Goal: Transaction & Acquisition: Book appointment/travel/reservation

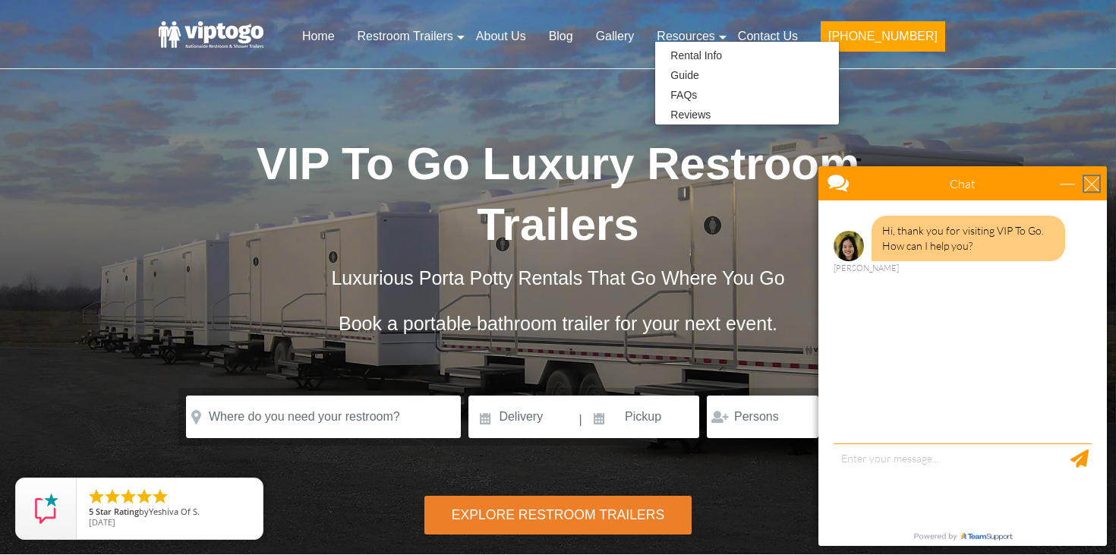
click at [1096, 190] on div "close" at bounding box center [1091, 183] width 15 height 15
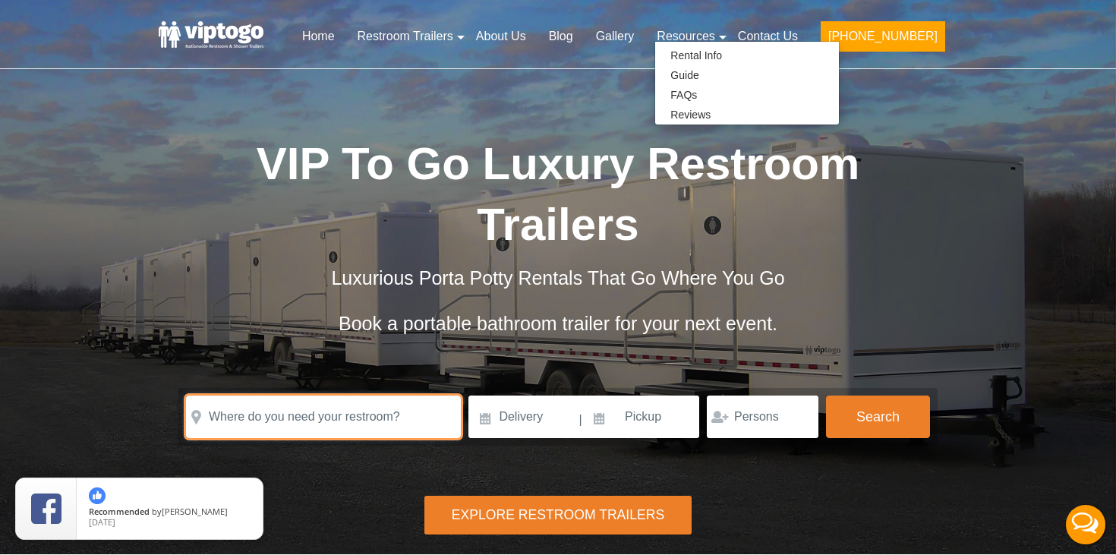
click at [398, 426] on input "text" at bounding box center [323, 417] width 275 height 43
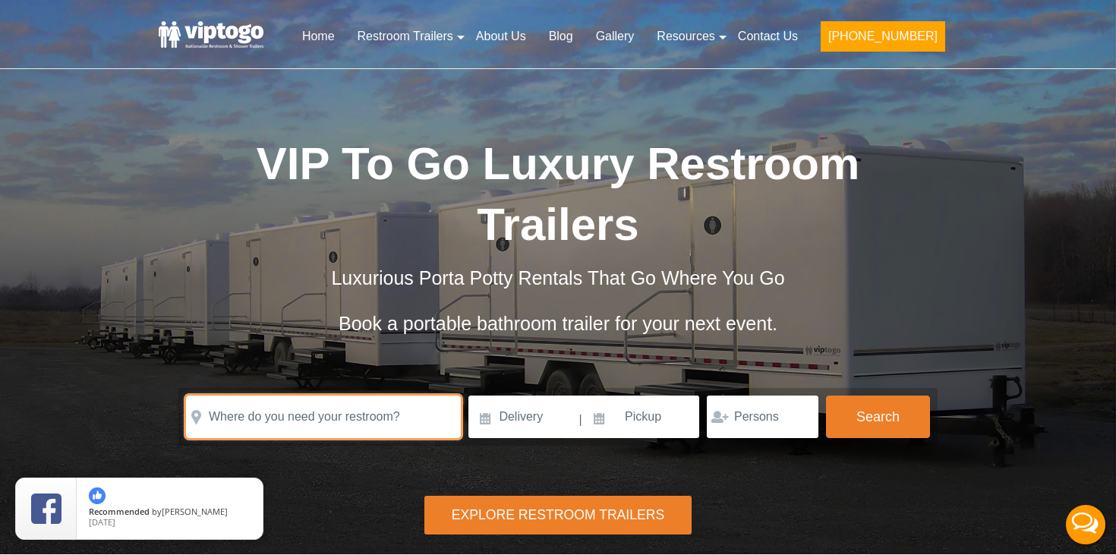
click at [394, 420] on input "text" at bounding box center [323, 417] width 275 height 43
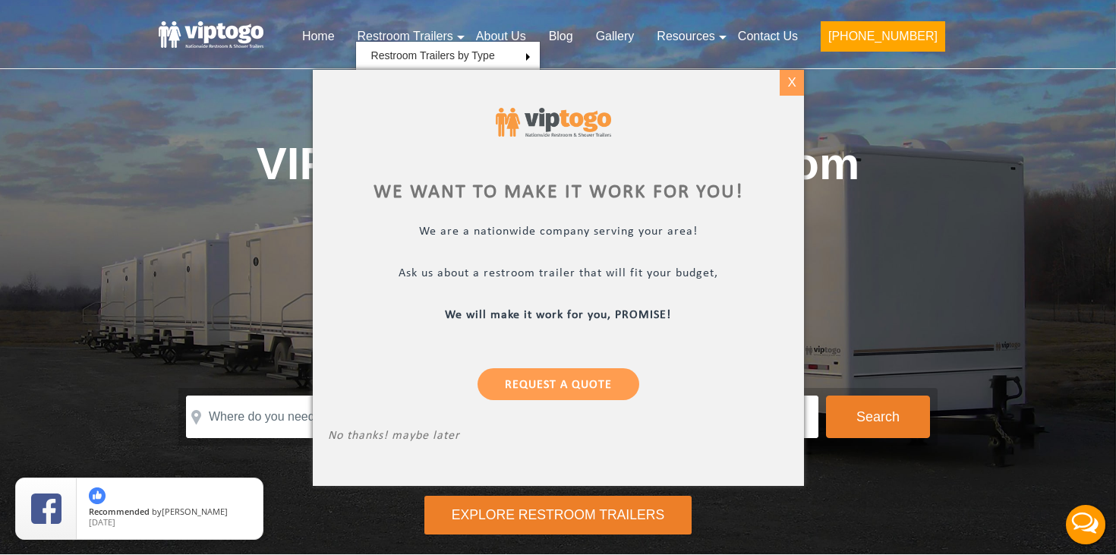
click at [799, 77] on div "X" at bounding box center [792, 83] width 24 height 26
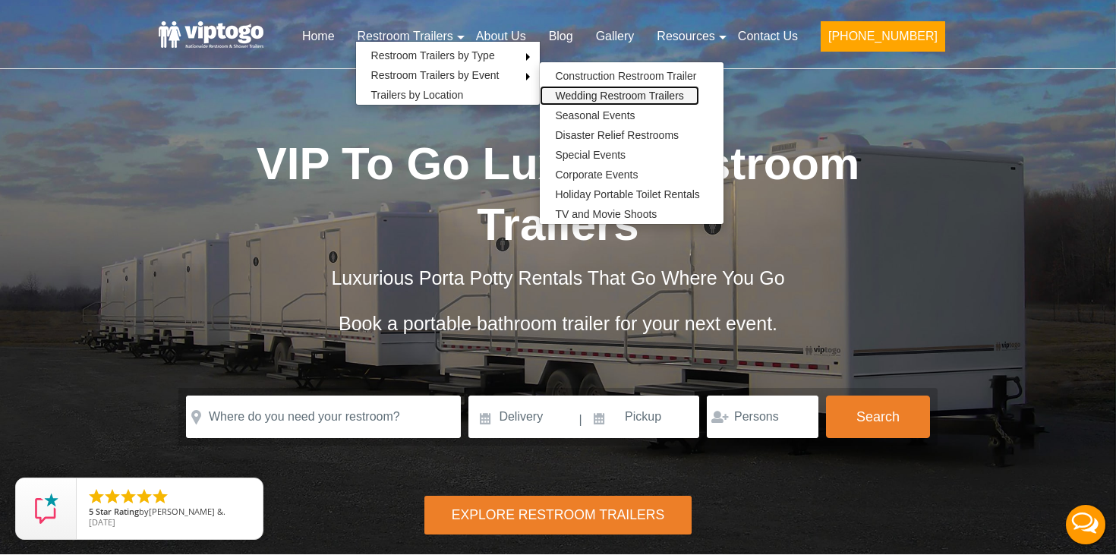
click at [601, 91] on link "Wedding Restroom Trailers" at bounding box center [619, 96] width 159 height 20
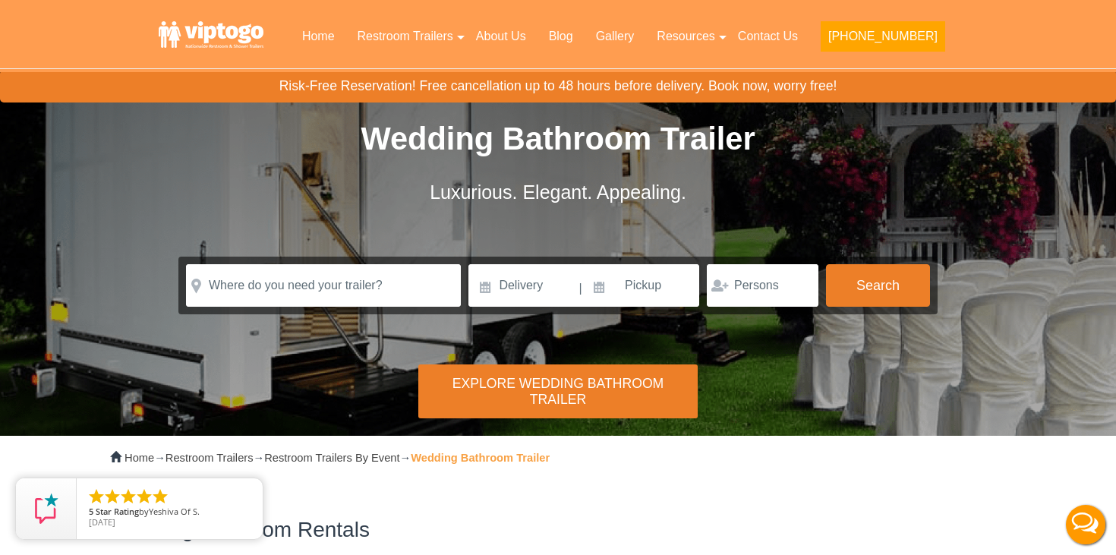
scroll to position [39, 0]
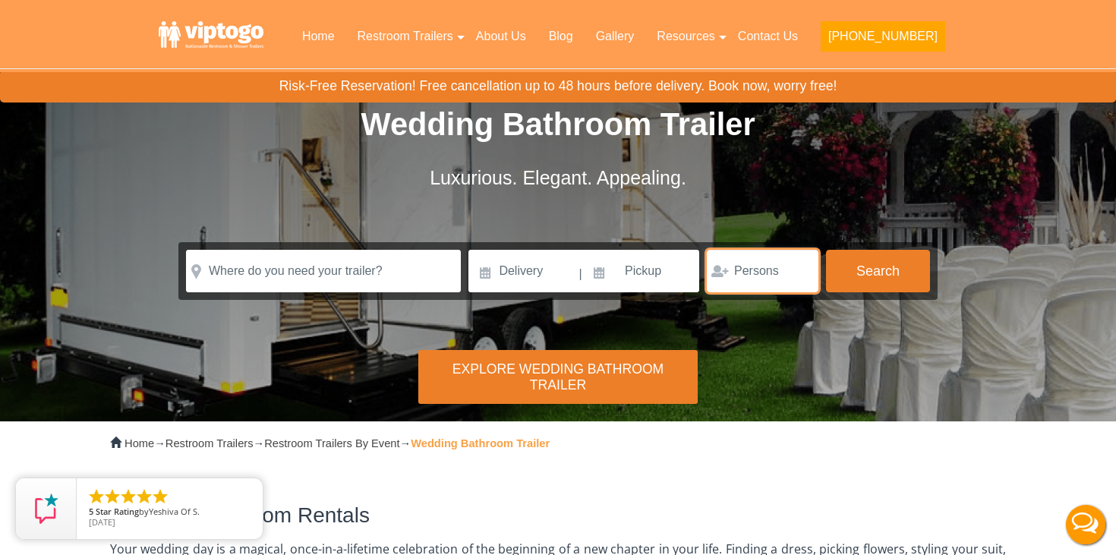
click at [730, 282] on input "number" at bounding box center [763, 271] width 112 height 43
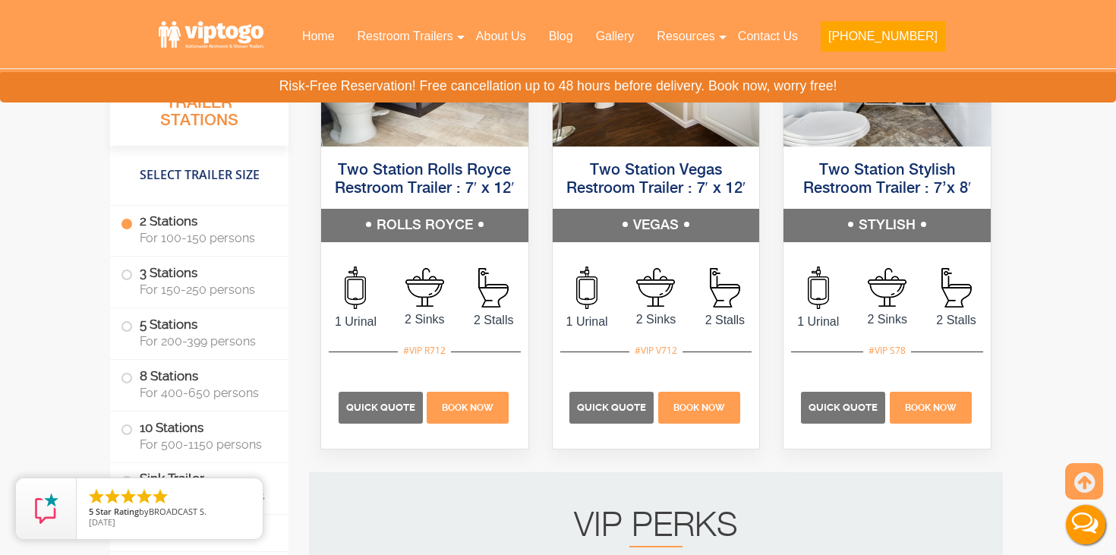
scroll to position [1643, 0]
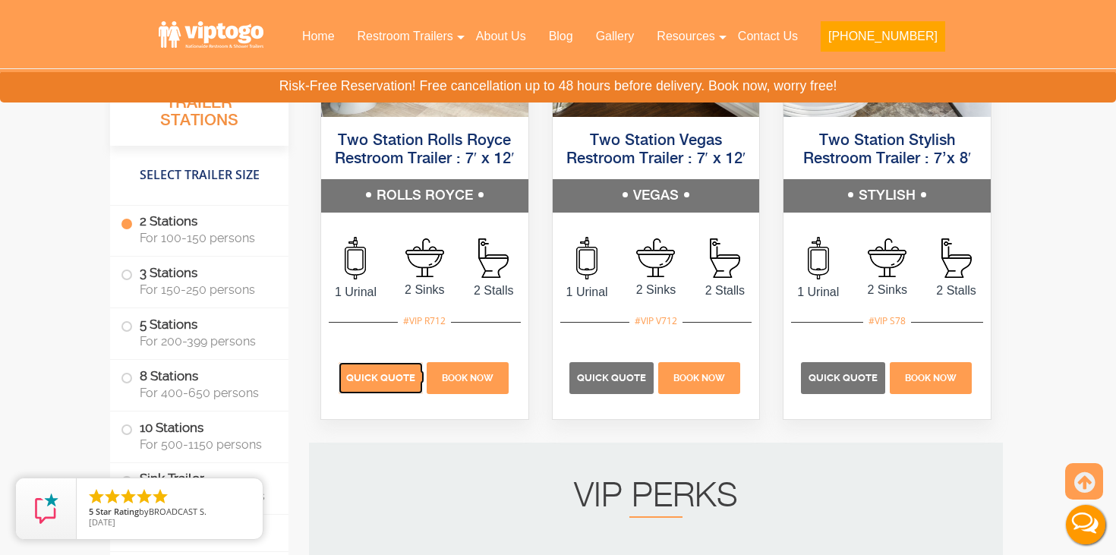
click at [388, 377] on span "Quick Quote" at bounding box center [380, 377] width 69 height 11
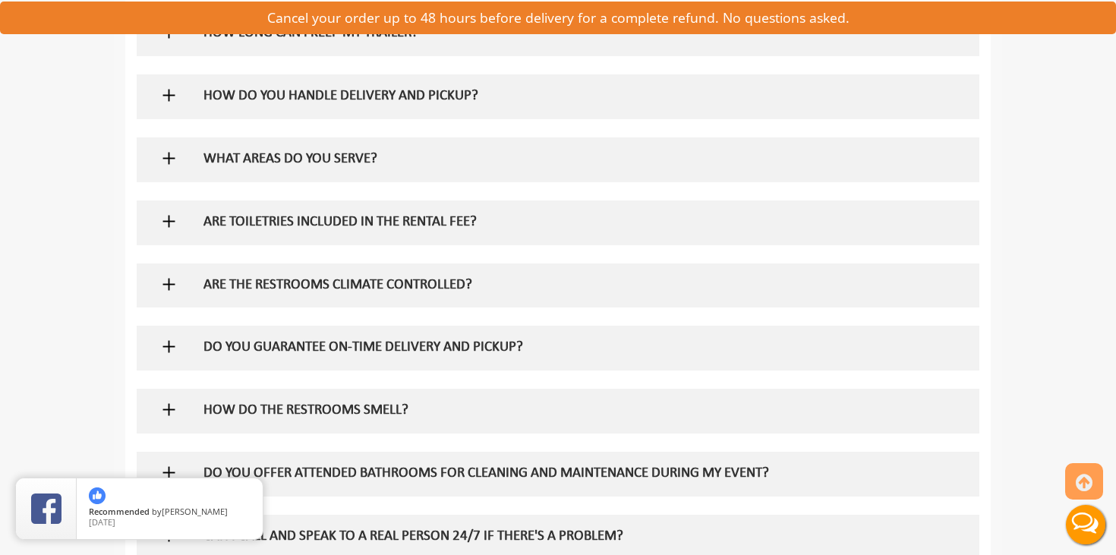
scroll to position [1206, 0]
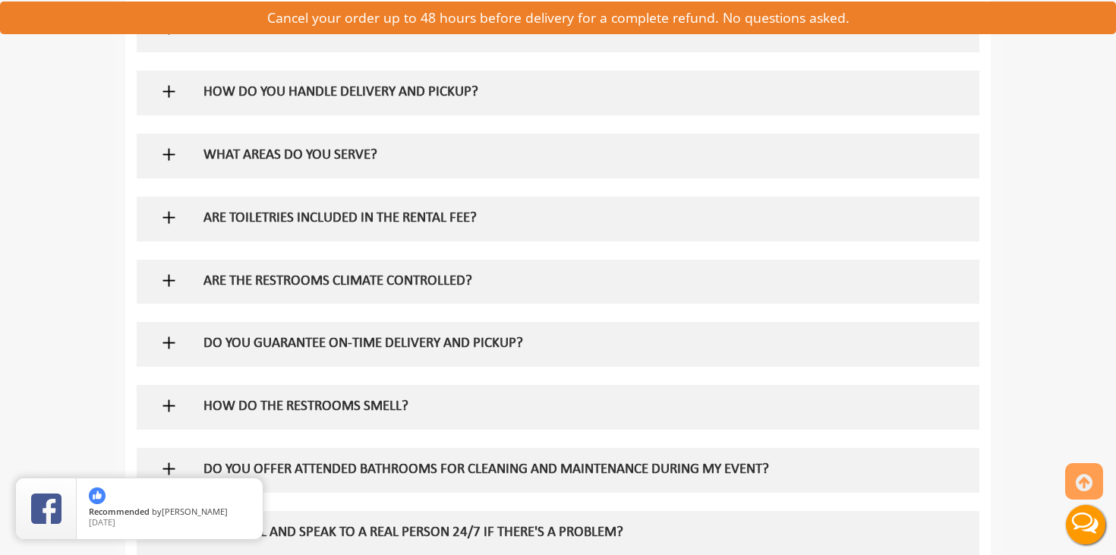
click at [414, 234] on div "ARE TOILETRIES INCLUDED IN THE RENTAL FEE?" at bounding box center [533, 219] width 683 height 44
click at [192, 229] on div "ARE TOILETRIES INCLUDED IN THE RENTAL FEE?" at bounding box center [533, 219] width 683 height 44
click at [169, 219] on img at bounding box center [168, 217] width 19 height 19
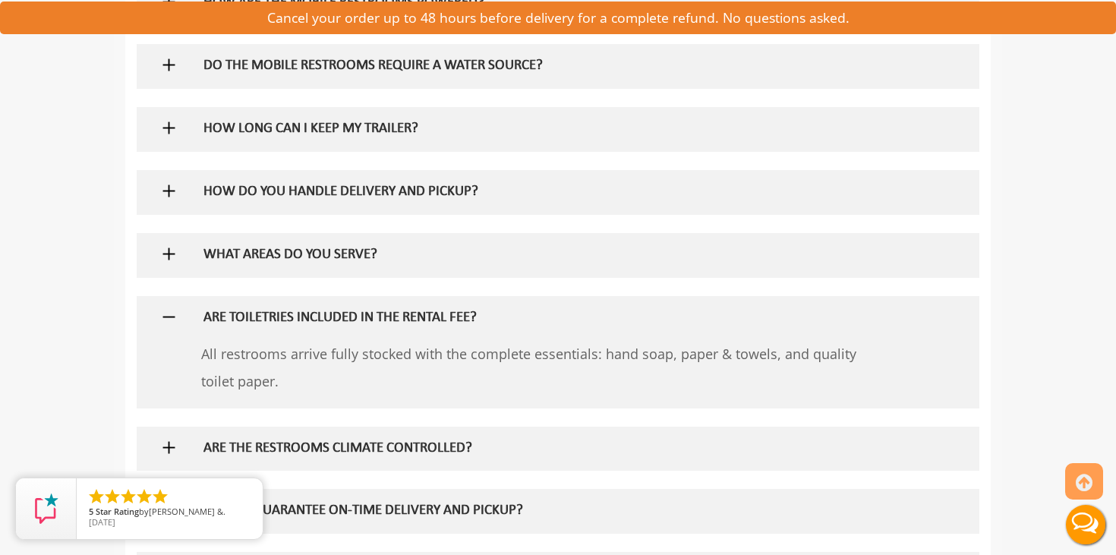
scroll to position [1104, 0]
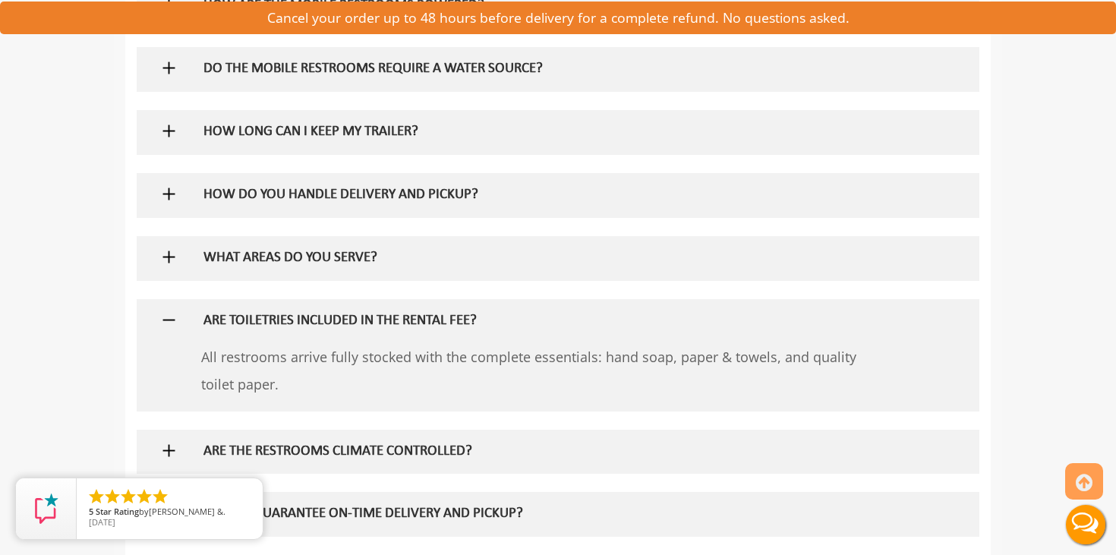
click at [166, 254] on img at bounding box center [168, 257] width 19 height 19
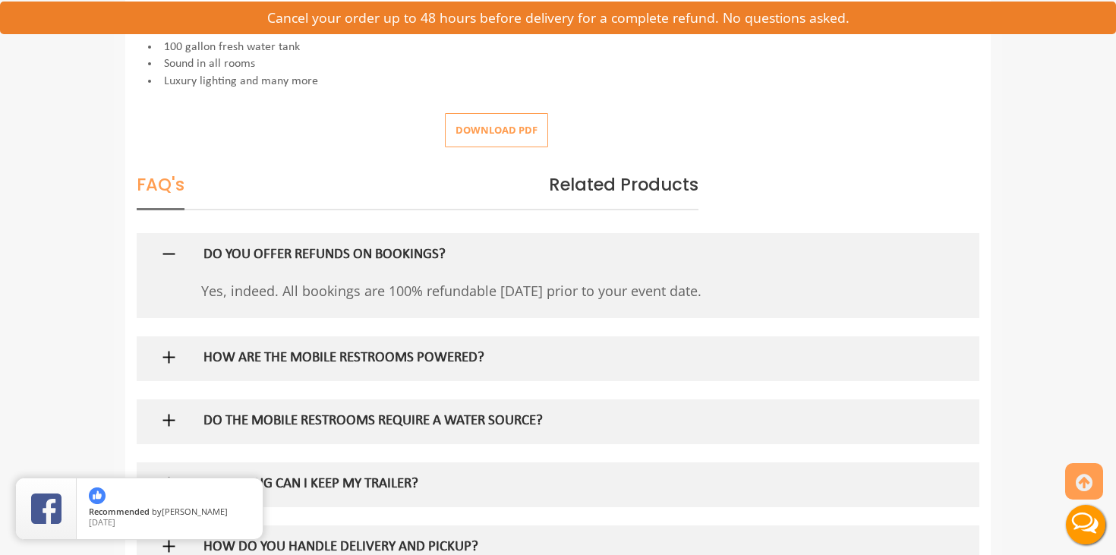
scroll to position [0, 0]
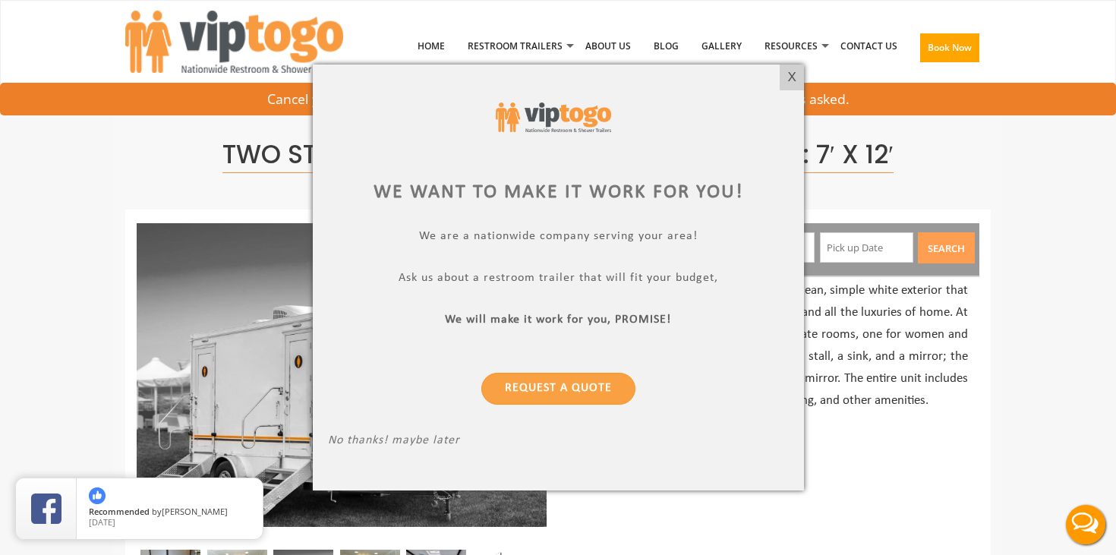
click at [777, 80] on div at bounding box center [558, 117] width 461 height 75
click at [790, 77] on div "X" at bounding box center [792, 78] width 24 height 26
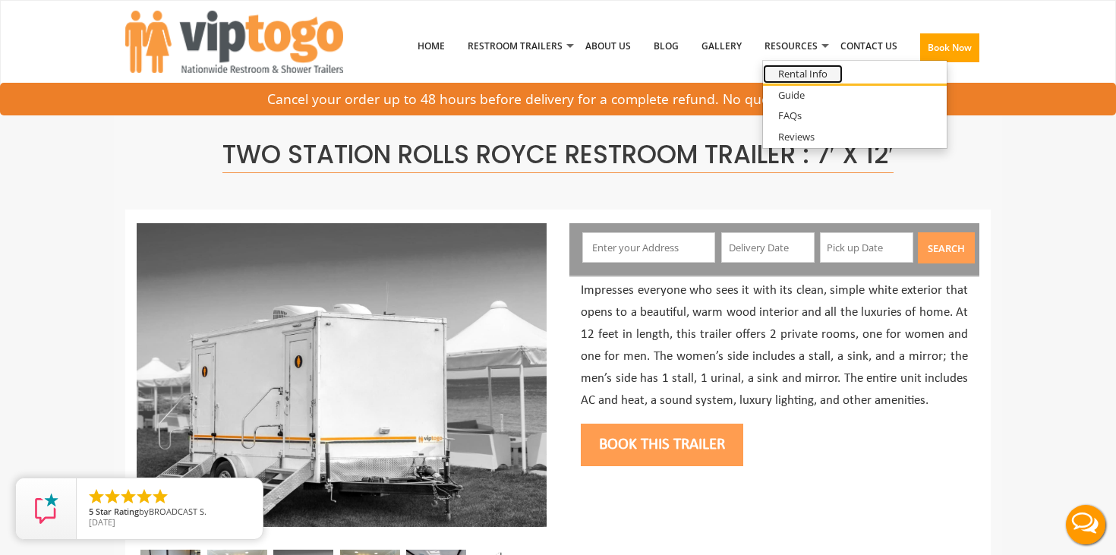
click at [793, 69] on link "Rental Info" at bounding box center [803, 74] width 80 height 19
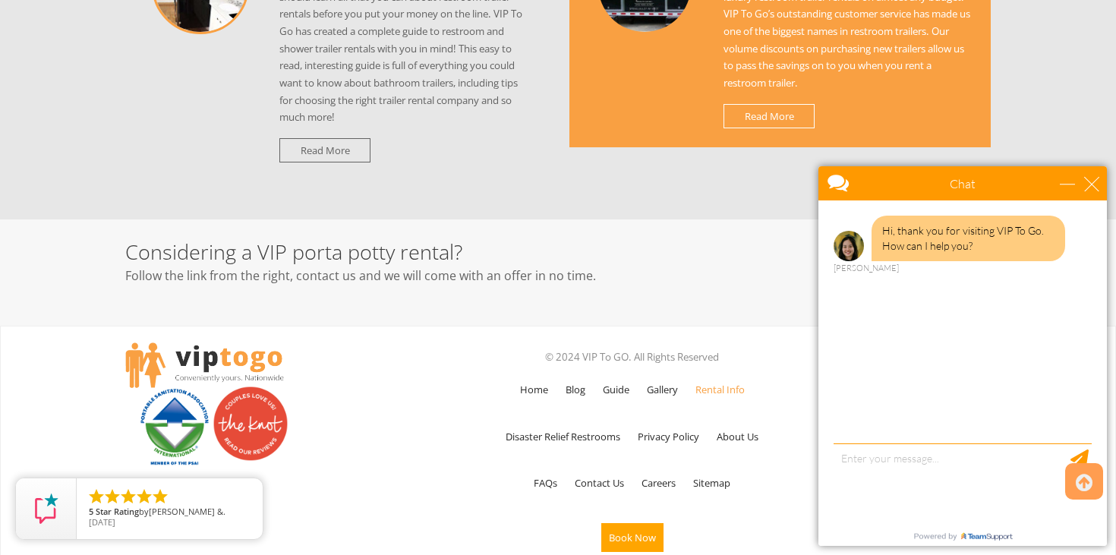
scroll to position [1677, 0]
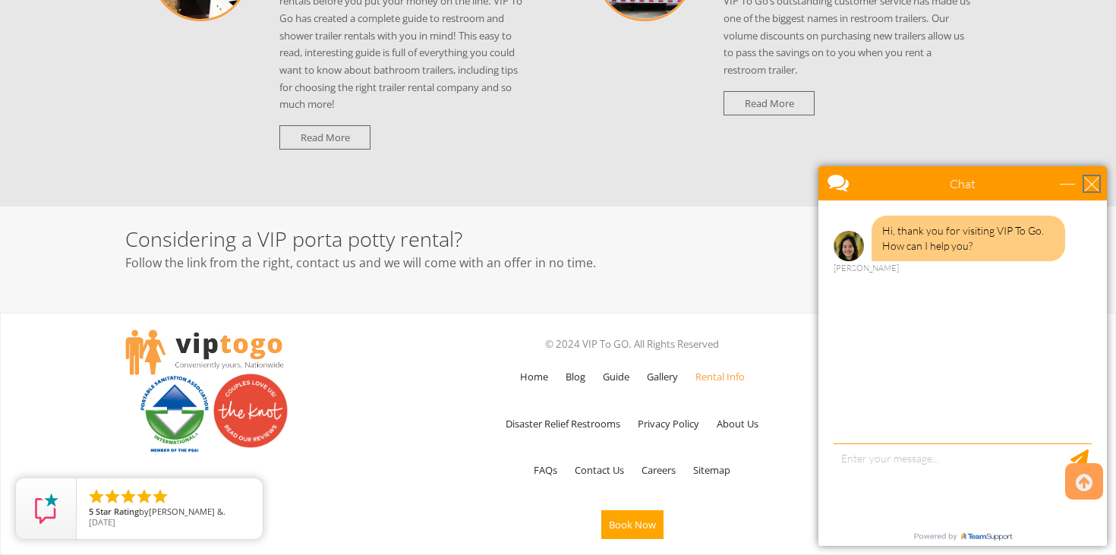
click at [1090, 178] on div "close" at bounding box center [1091, 183] width 15 height 15
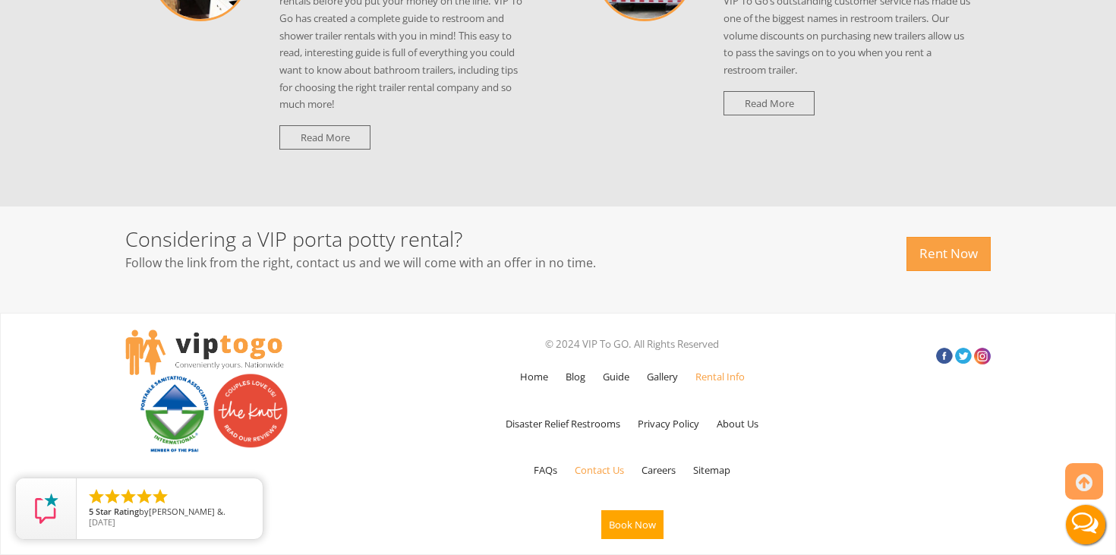
scroll to position [0, 0]
click at [618, 483] on link "Contact Us" at bounding box center [599, 470] width 65 height 44
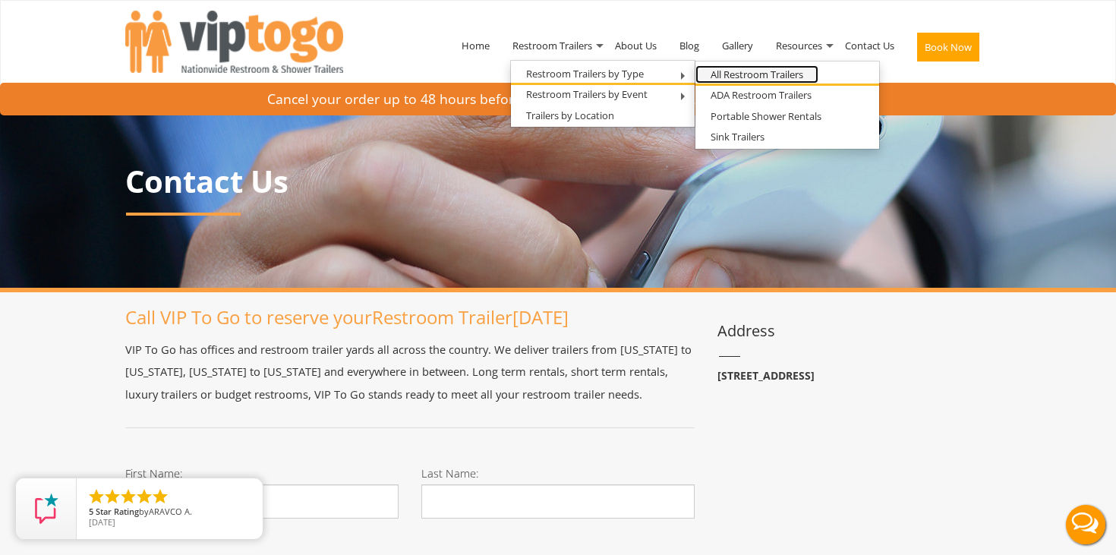
click at [725, 75] on link "All Restroom Trailers" at bounding box center [756, 74] width 123 height 19
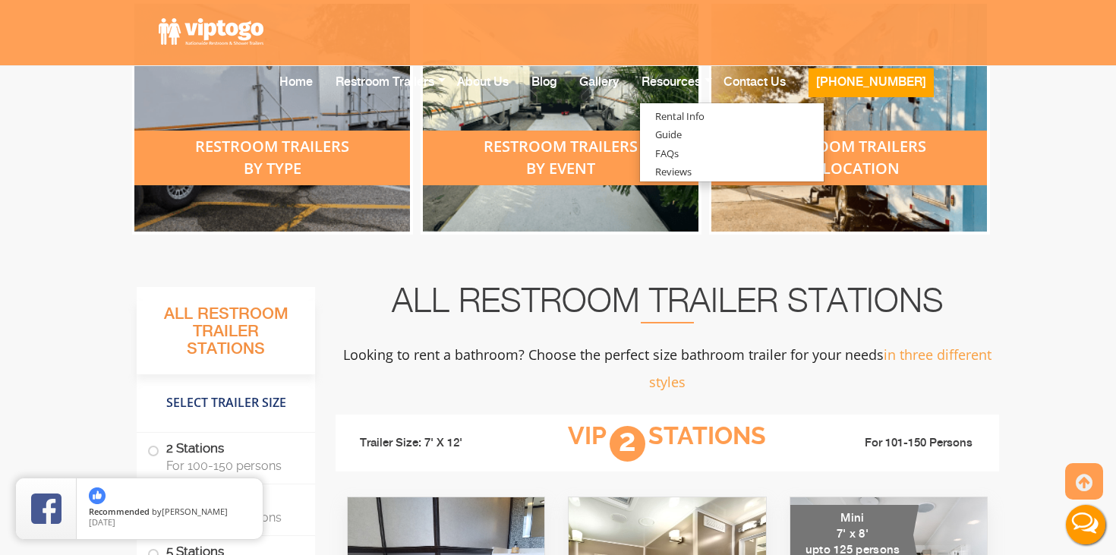
scroll to position [698, 0]
click at [285, 147] on div "restroom trailers by type" at bounding box center [272, 157] width 276 height 55
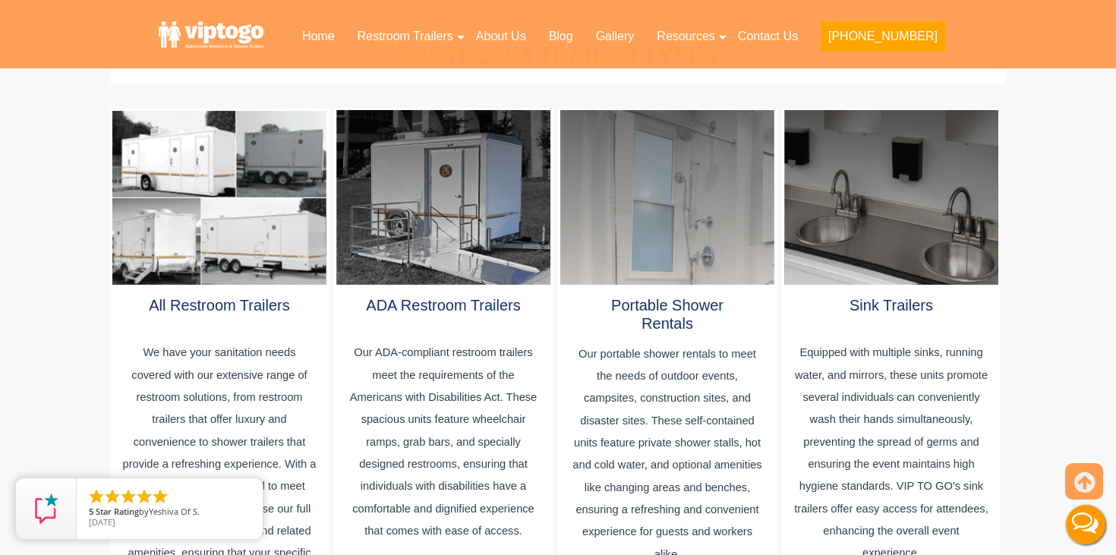
scroll to position [756, 0]
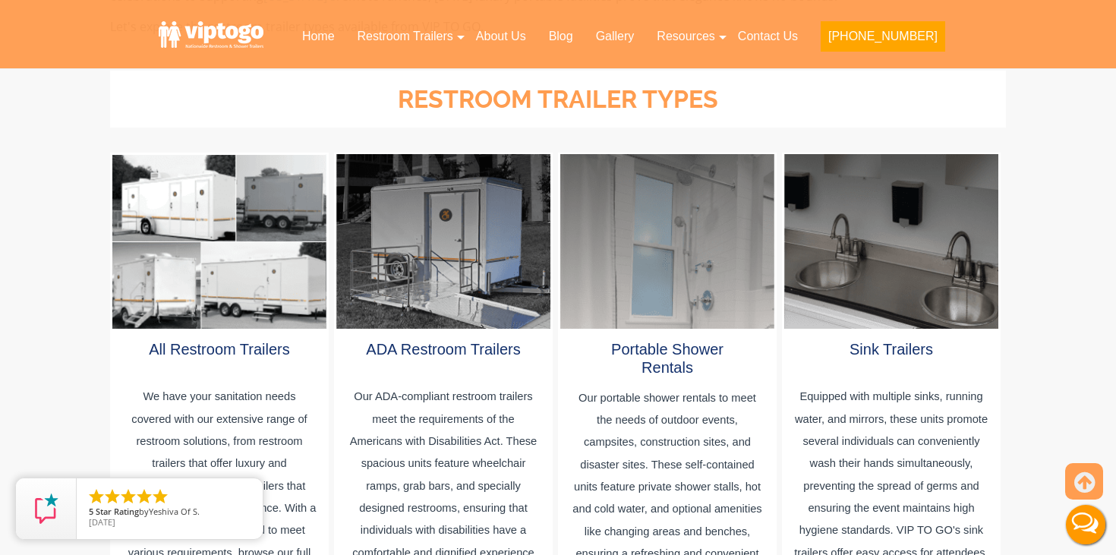
click at [229, 203] on div at bounding box center [219, 241] width 214 height 175
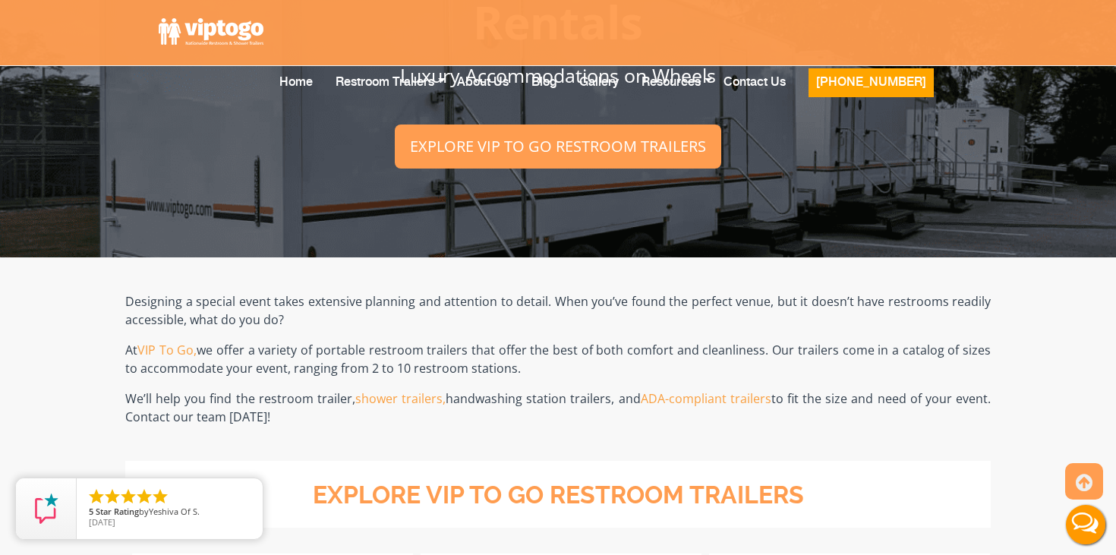
scroll to position [245, 0]
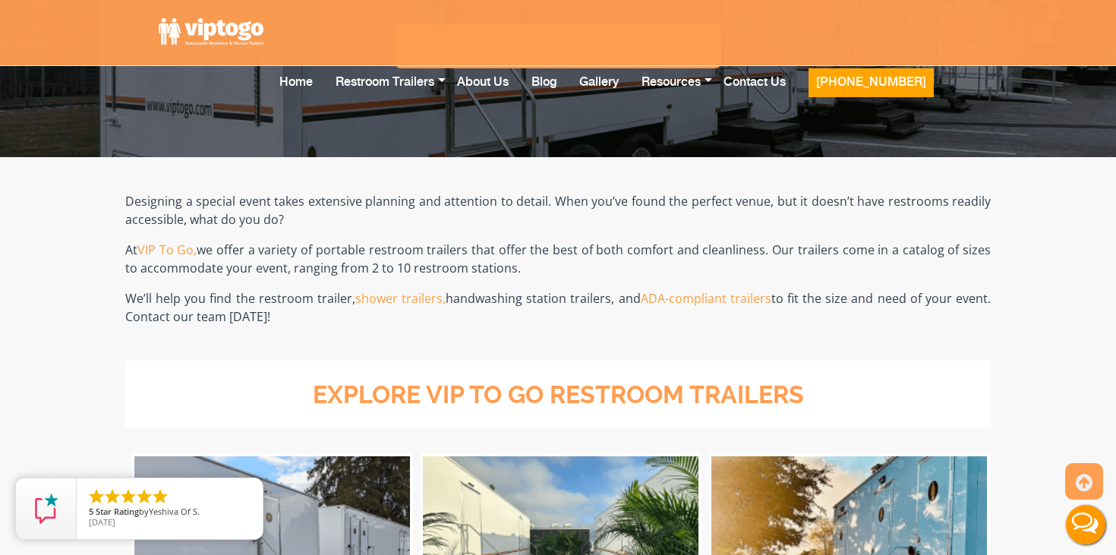
click at [324, 371] on li "explore vip to go restroom trailers" at bounding box center [558, 395] width 850 height 54
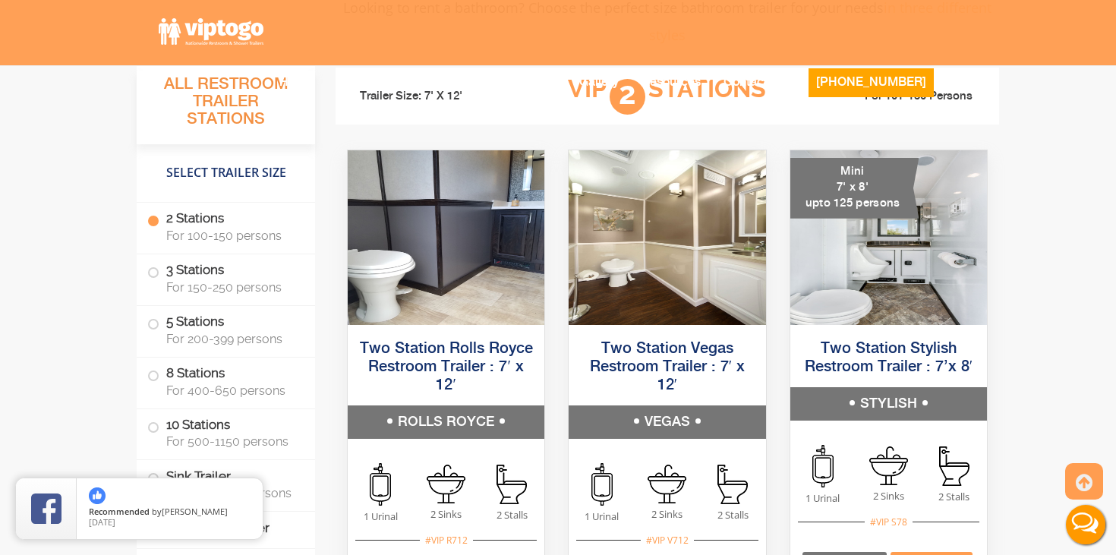
scroll to position [1045, 0]
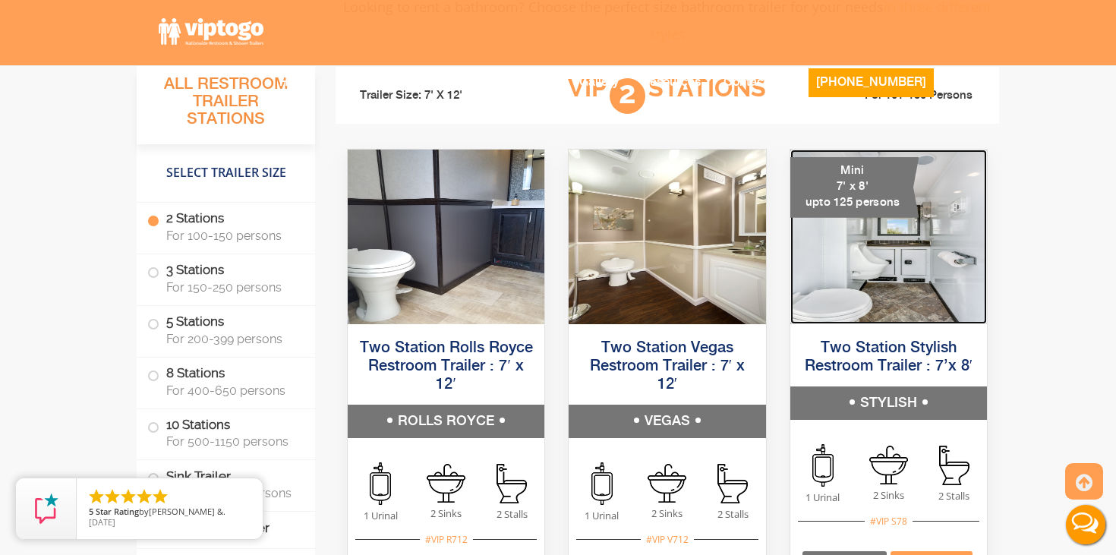
click at [872, 253] on img at bounding box center [888, 237] width 197 height 175
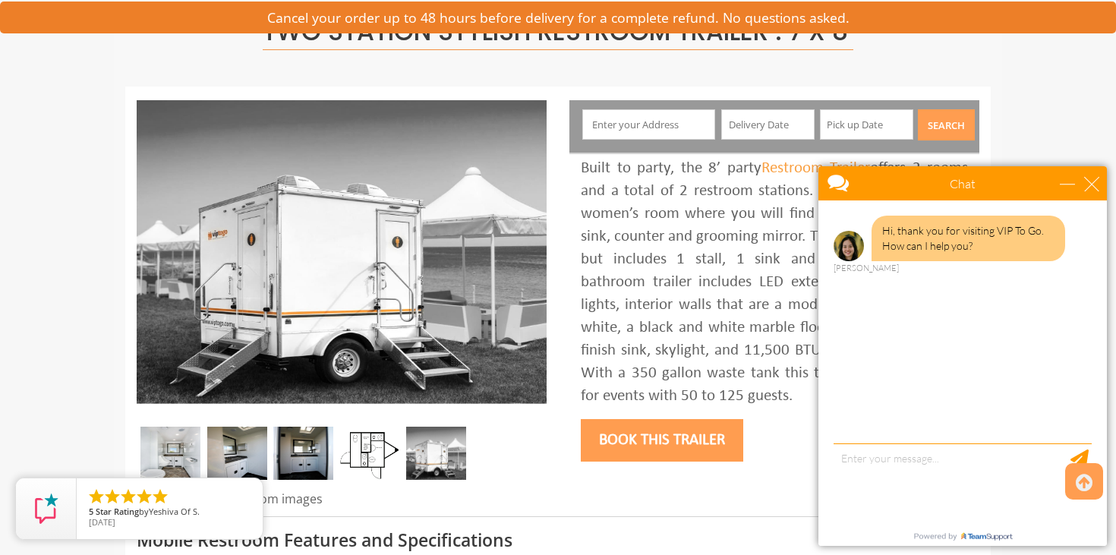
scroll to position [59, 0]
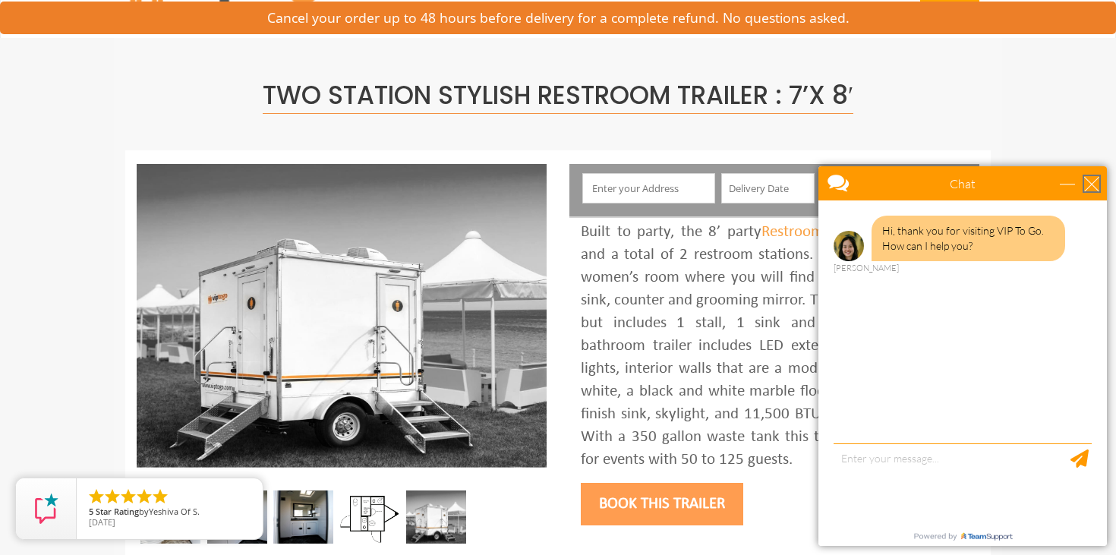
click at [1091, 179] on div "close" at bounding box center [1091, 183] width 15 height 15
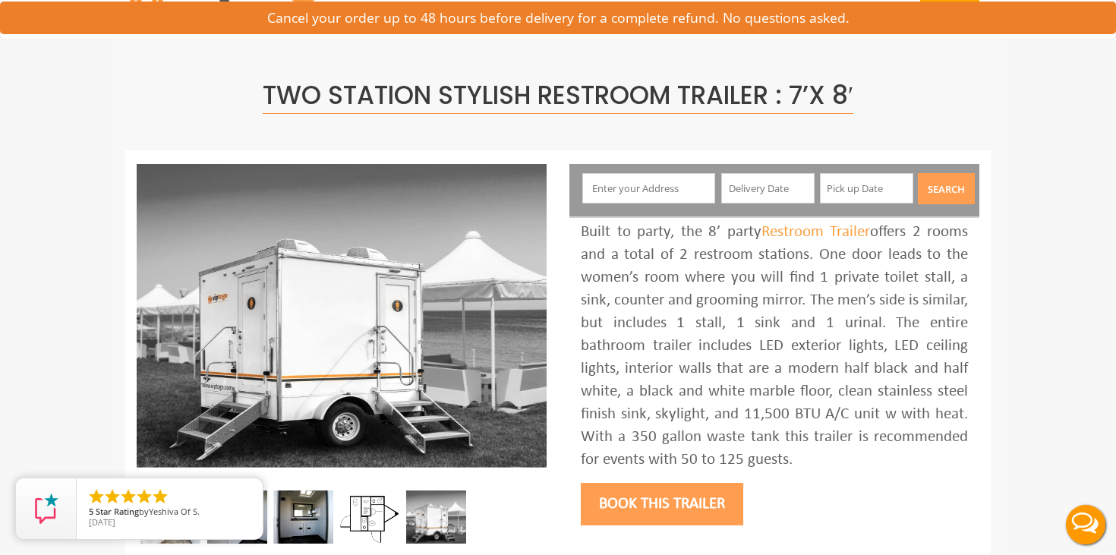
scroll to position [0, 0]
click at [677, 189] on input "text" at bounding box center [649, 188] width 134 height 30
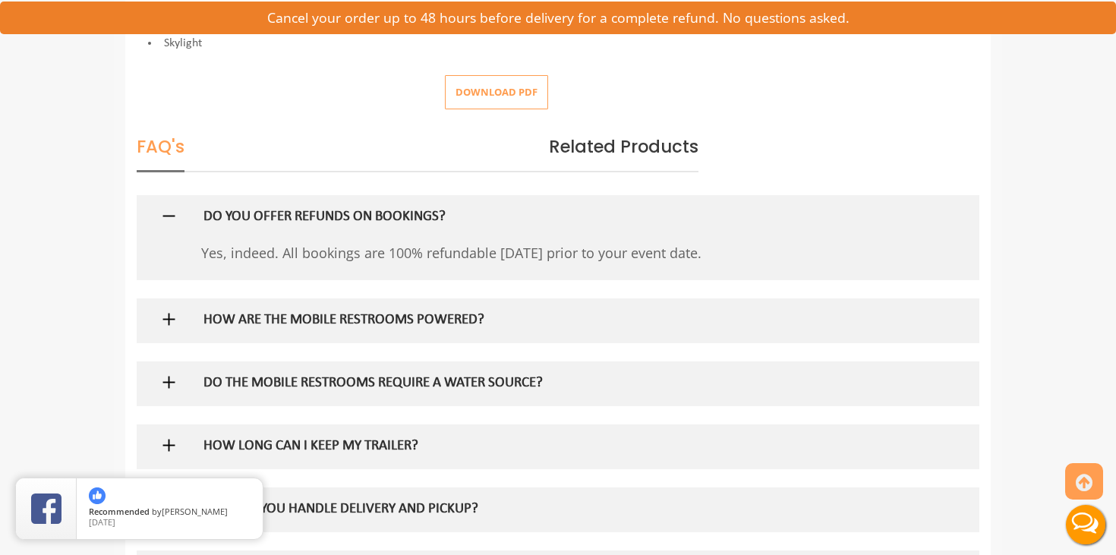
scroll to position [813, 0]
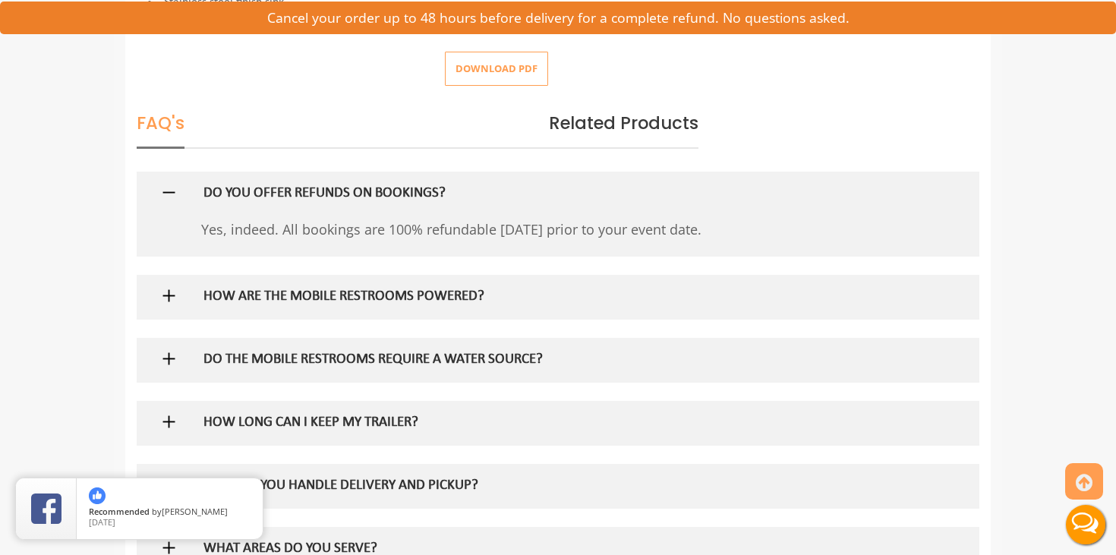
click at [298, 295] on h5 "HOW ARE THE MOBILE RESTROOMS POWERED?" at bounding box center [533, 297] width 661 height 16
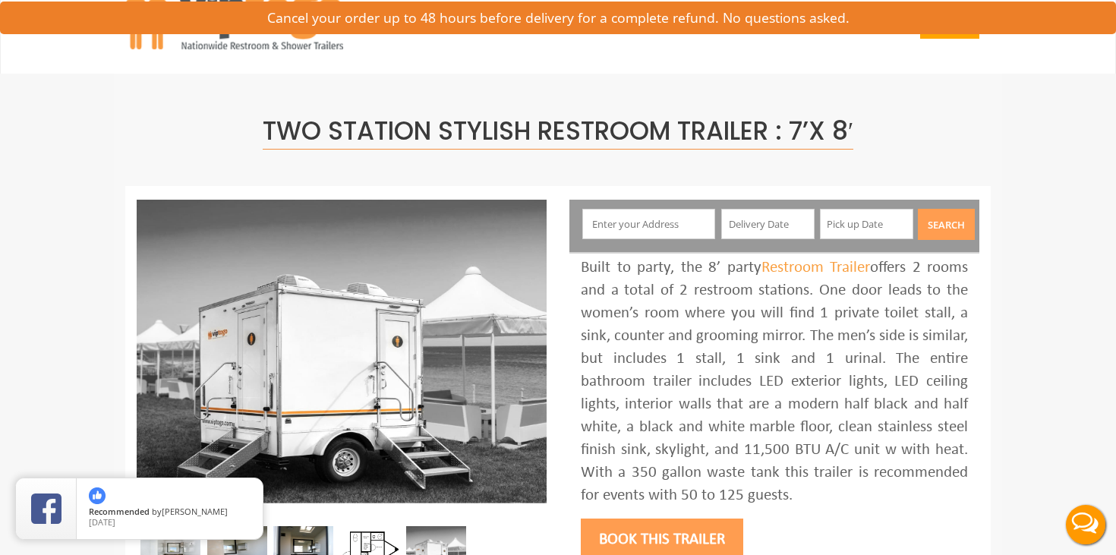
scroll to position [26, 0]
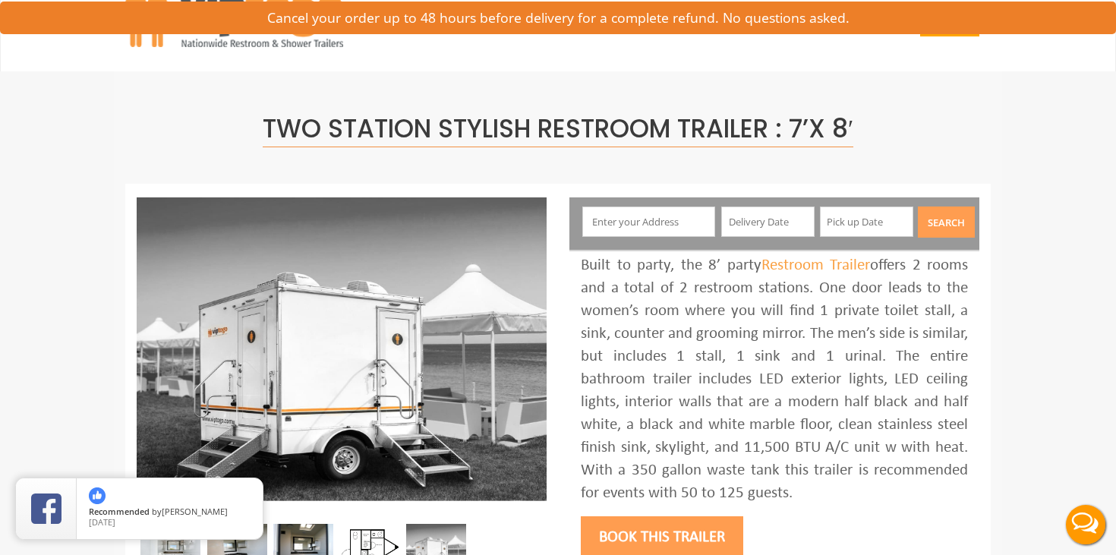
click at [620, 228] on input "text" at bounding box center [649, 222] width 134 height 30
type input "k"
click at [632, 229] on input "text" at bounding box center [649, 222] width 134 height 30
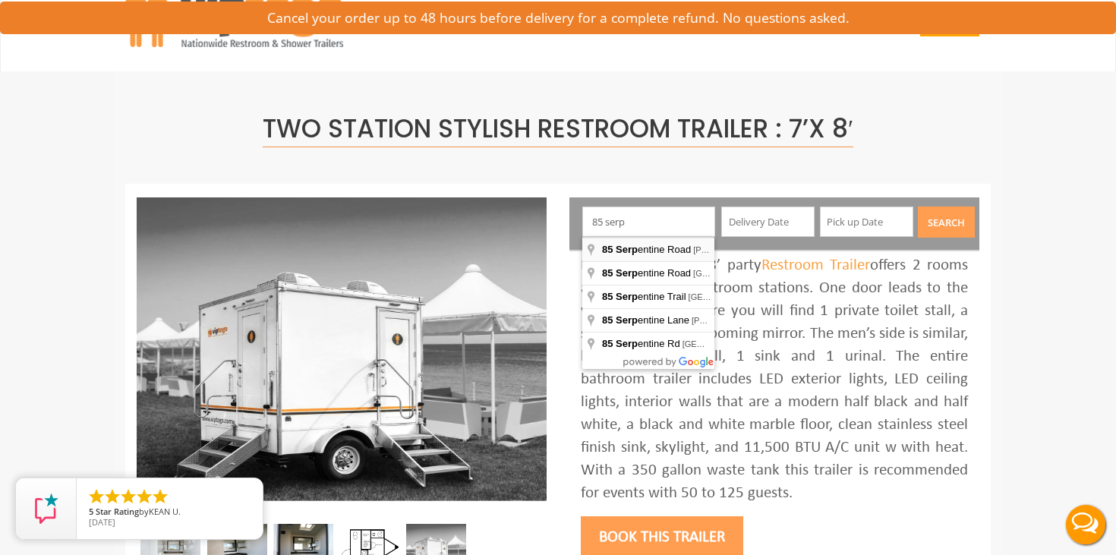
type input "85 Serpentine Road, Demarest, NJ, USA"
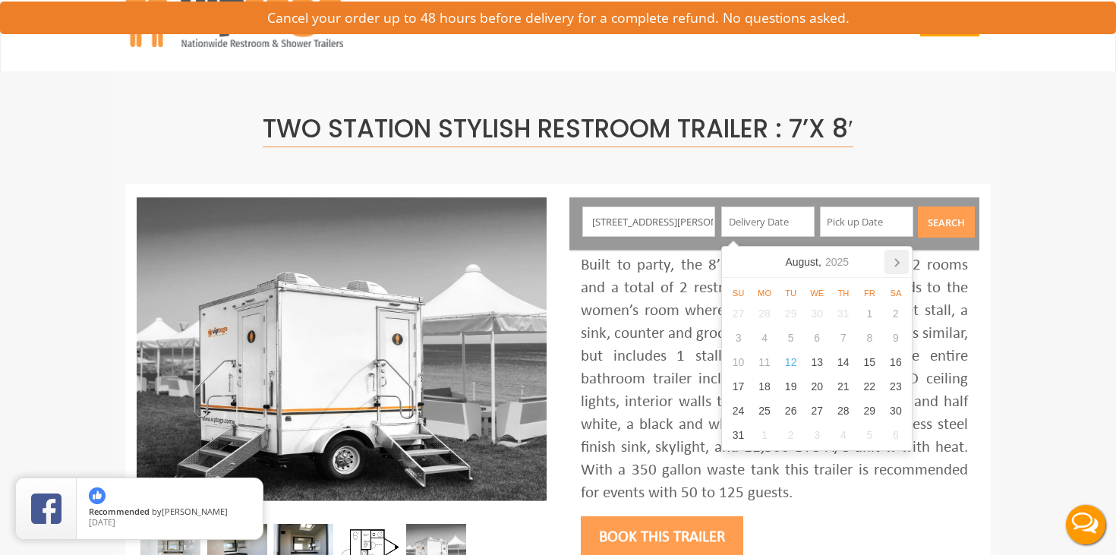
click at [899, 268] on icon at bounding box center [897, 262] width 24 height 24
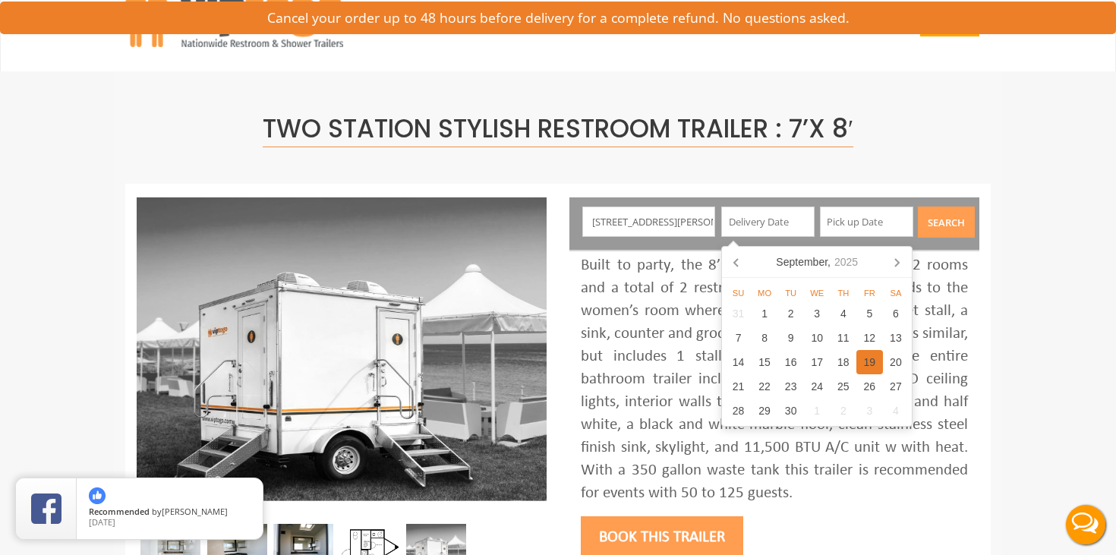
click at [866, 361] on div "19" at bounding box center [869, 362] width 27 height 24
type input "09/19/2025"
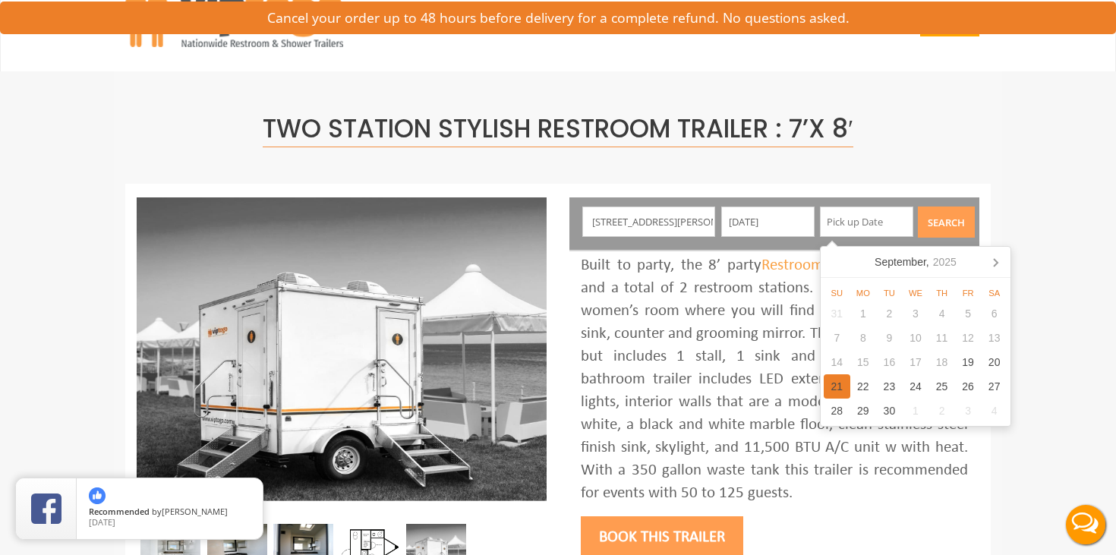
click at [837, 383] on div "21" at bounding box center [837, 386] width 27 height 24
type input "09/21/2025"
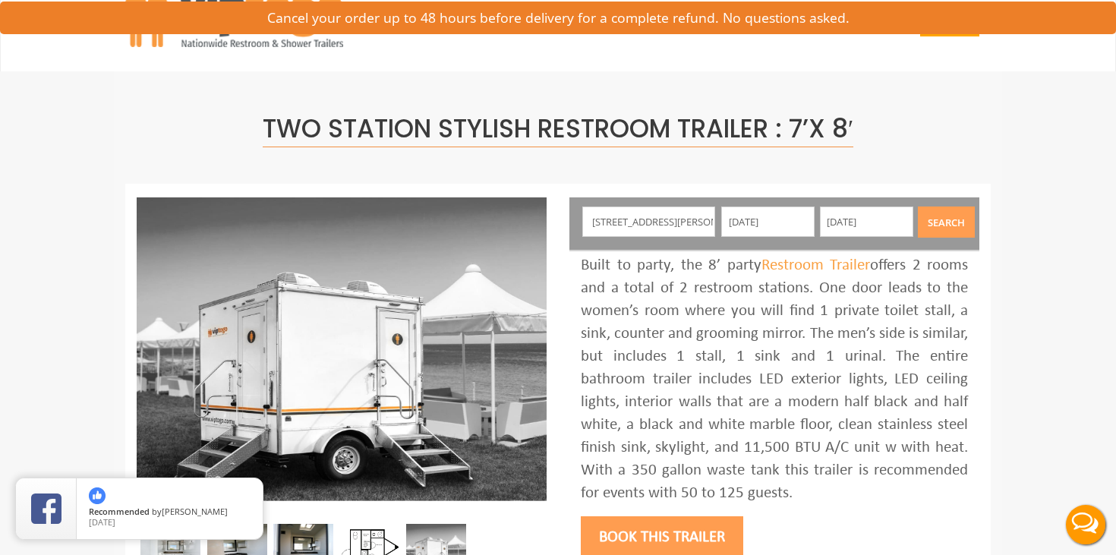
click at [942, 233] on button "Search" at bounding box center [946, 222] width 57 height 31
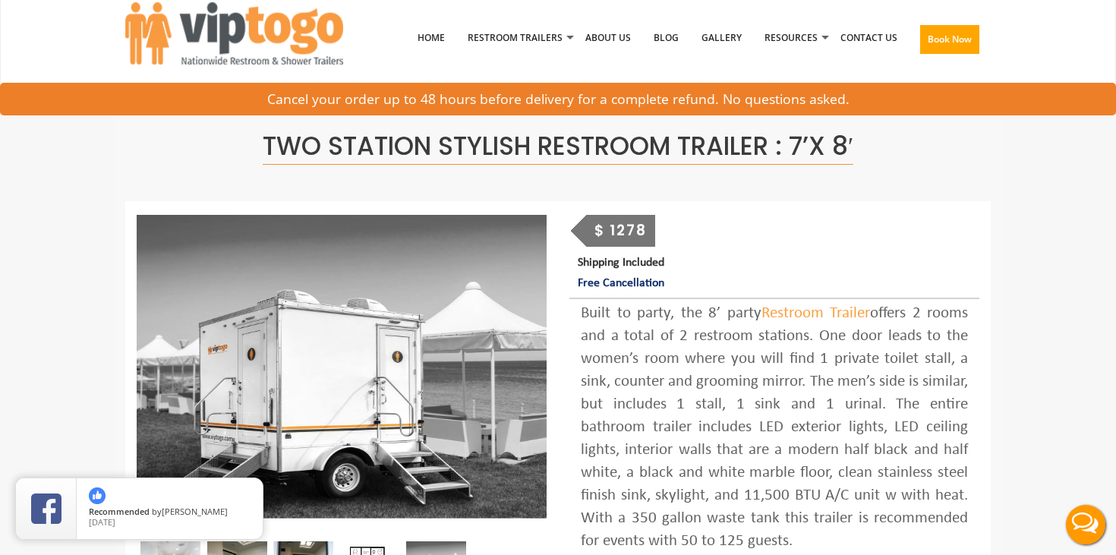
scroll to position [0, 0]
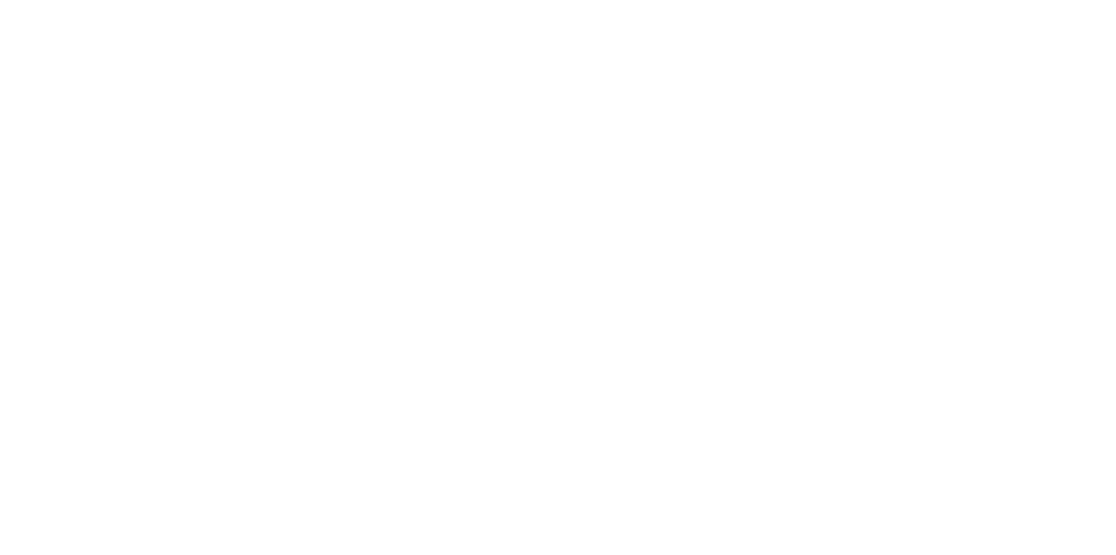
scroll to position [1045, 0]
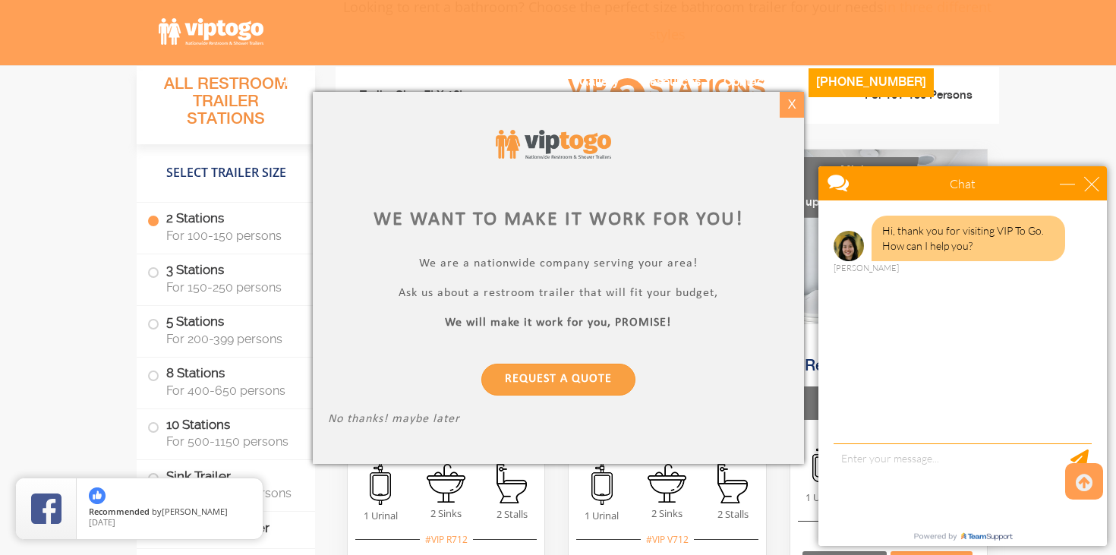
click at [782, 105] on div "X" at bounding box center [792, 105] width 24 height 26
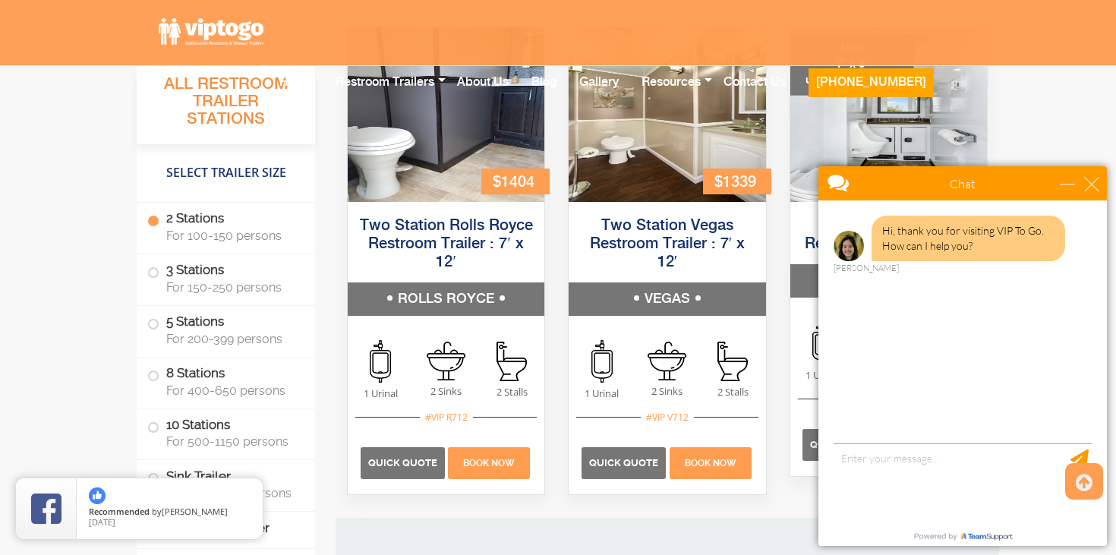
scroll to position [1181, 0]
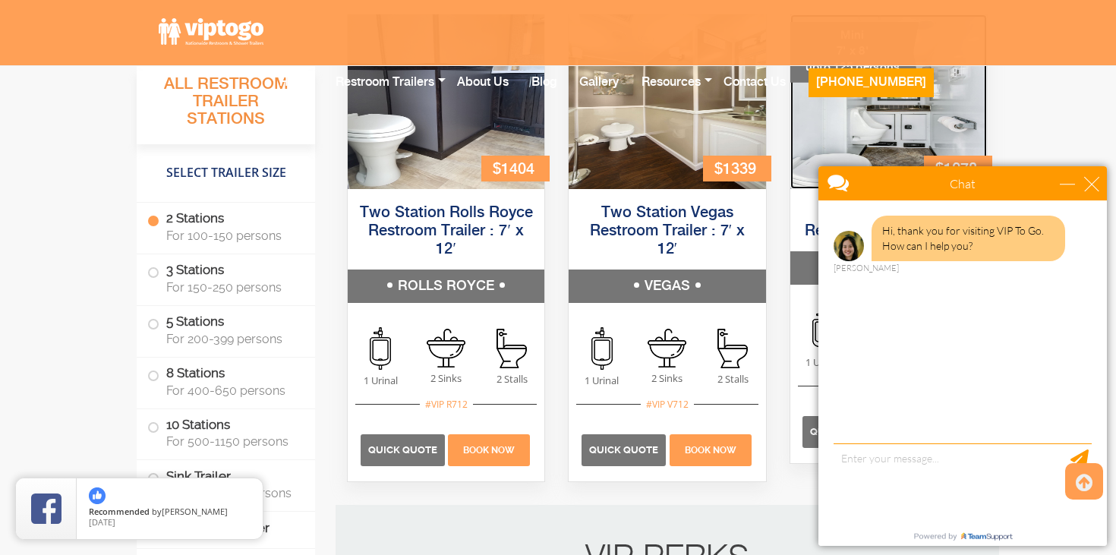
click at [855, 112] on img at bounding box center [888, 101] width 197 height 175
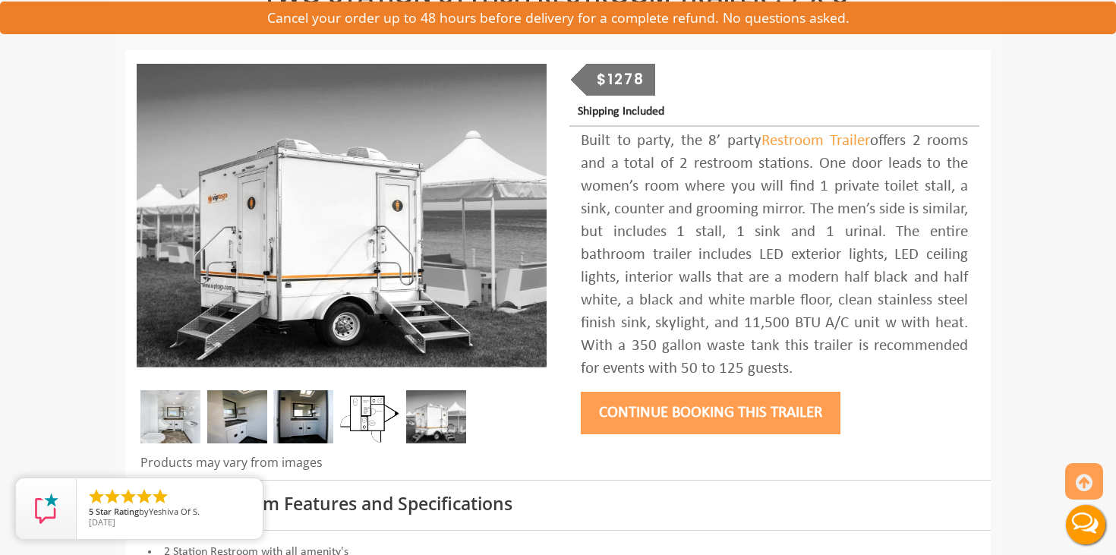
scroll to position [285, 0]
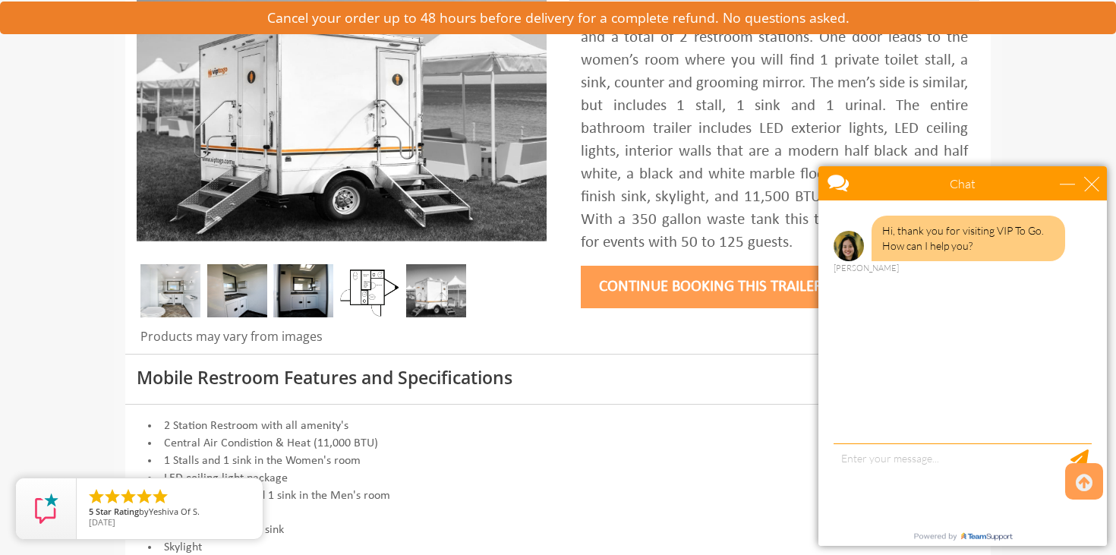
click at [789, 295] on button "Continue Booking this trailer" at bounding box center [711, 287] width 260 height 43
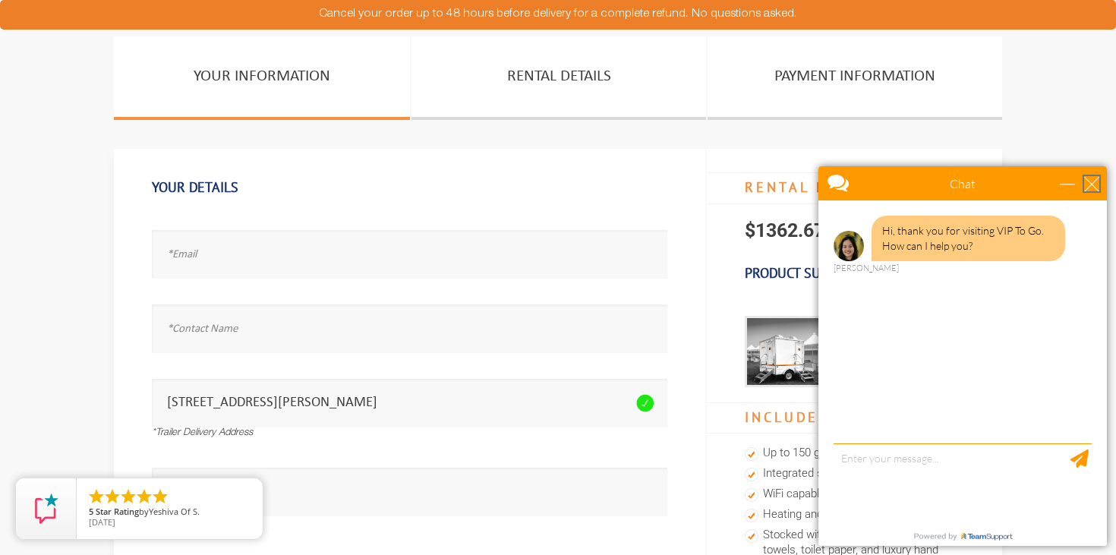
click at [1084, 184] on div "close" at bounding box center [1091, 183] width 15 height 15
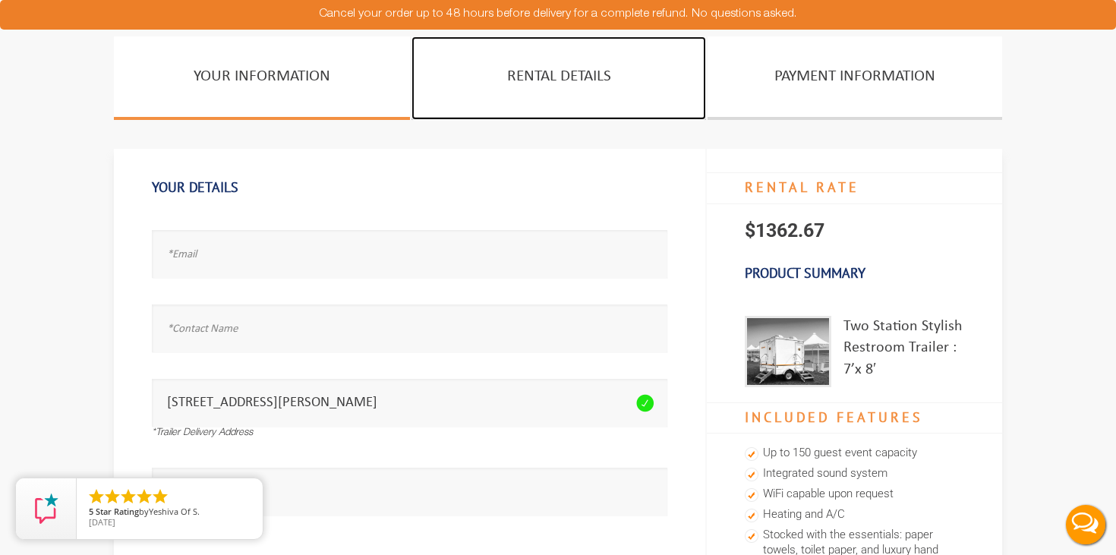
click at [621, 95] on link "Rental Details" at bounding box center [559, 78] width 295 height 84
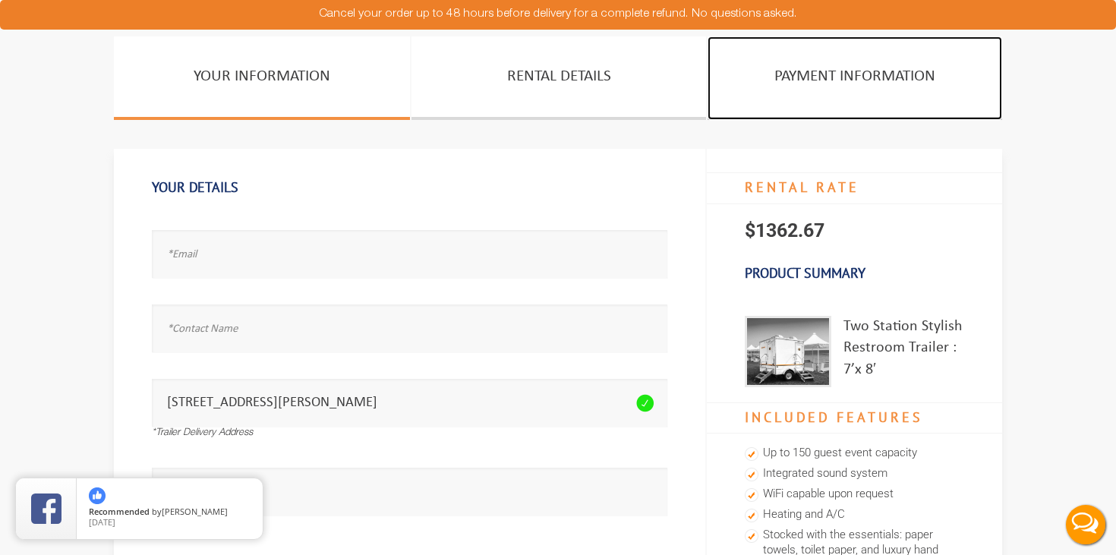
click at [736, 89] on link "PAYMENT INFORMATION" at bounding box center [855, 78] width 295 height 84
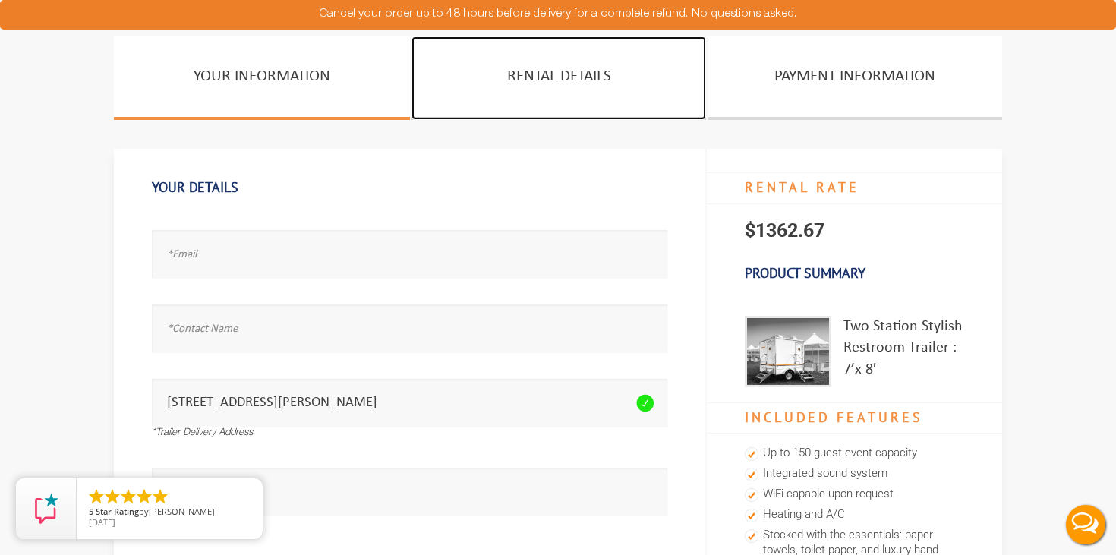
click at [563, 70] on link "Rental Details" at bounding box center [559, 78] width 295 height 84
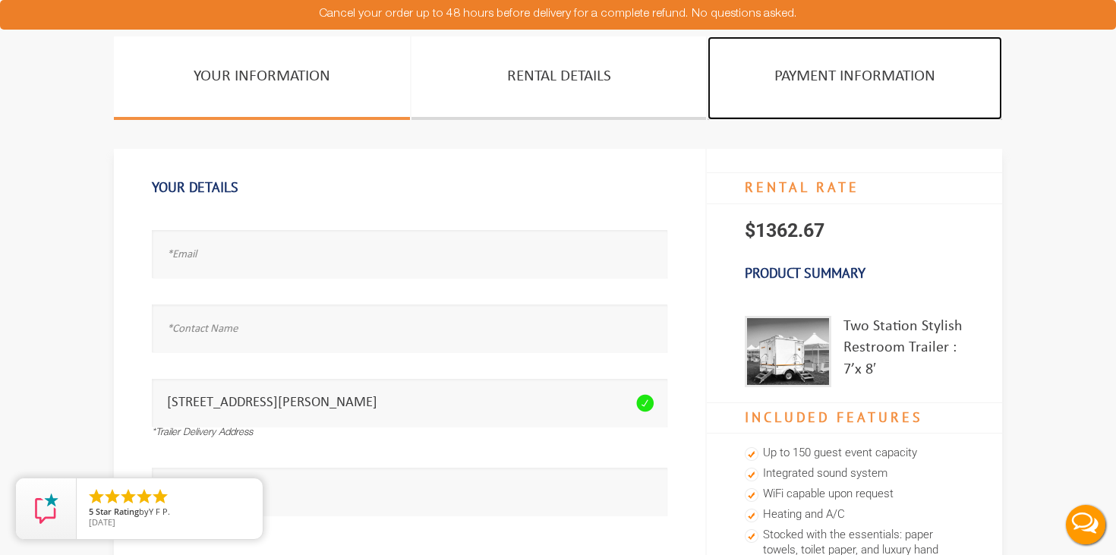
click at [790, 86] on link "PAYMENT INFORMATION" at bounding box center [855, 78] width 295 height 84
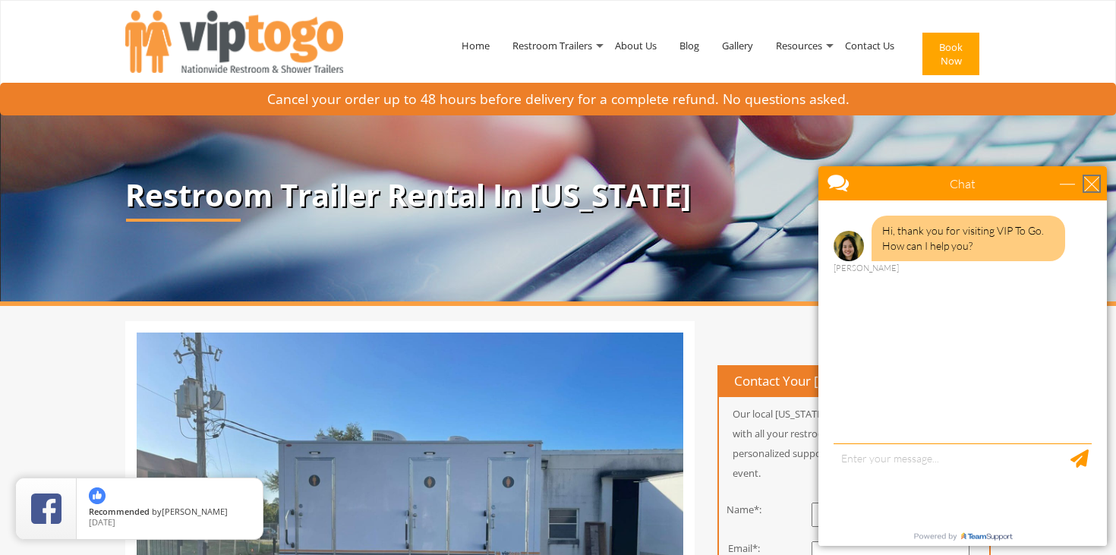
click at [1093, 189] on div "close" at bounding box center [1091, 183] width 15 height 15
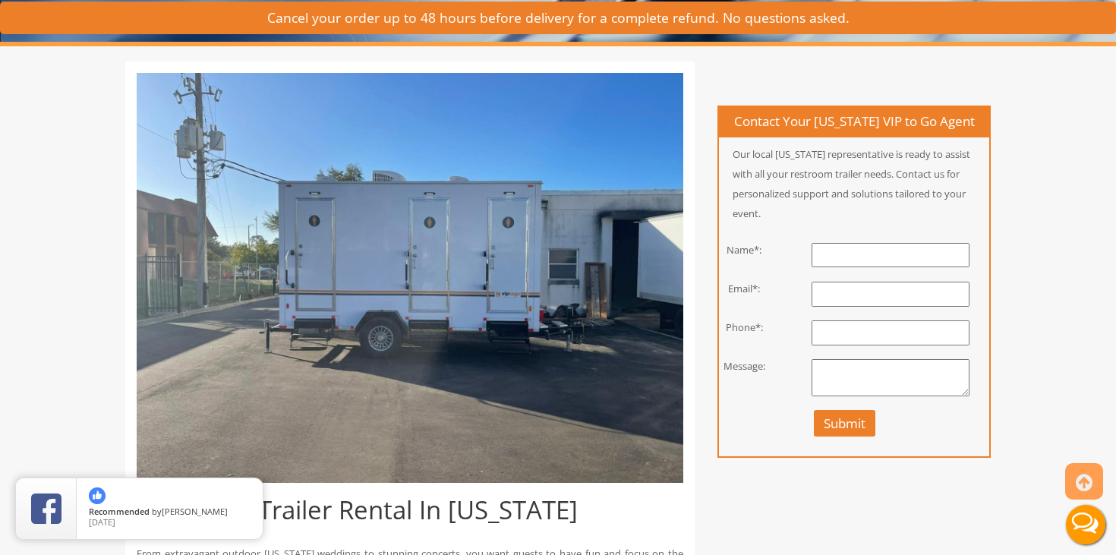
scroll to position [213, 0]
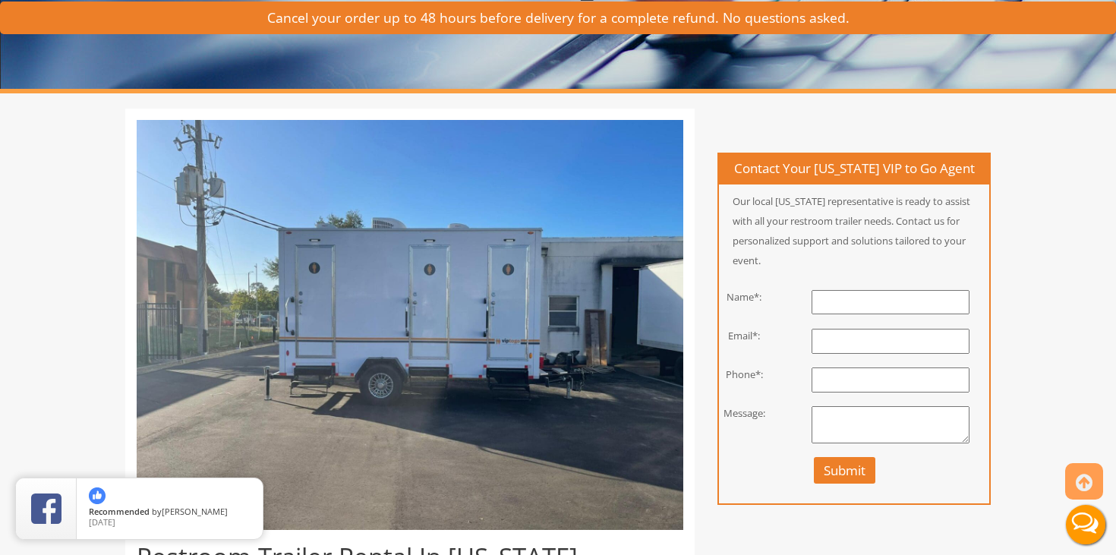
click at [903, 314] on input "text" at bounding box center [891, 302] width 158 height 25
type input "Kevin Narang"
type input "kevinnarang777@gmail.com"
type input "2055863820"
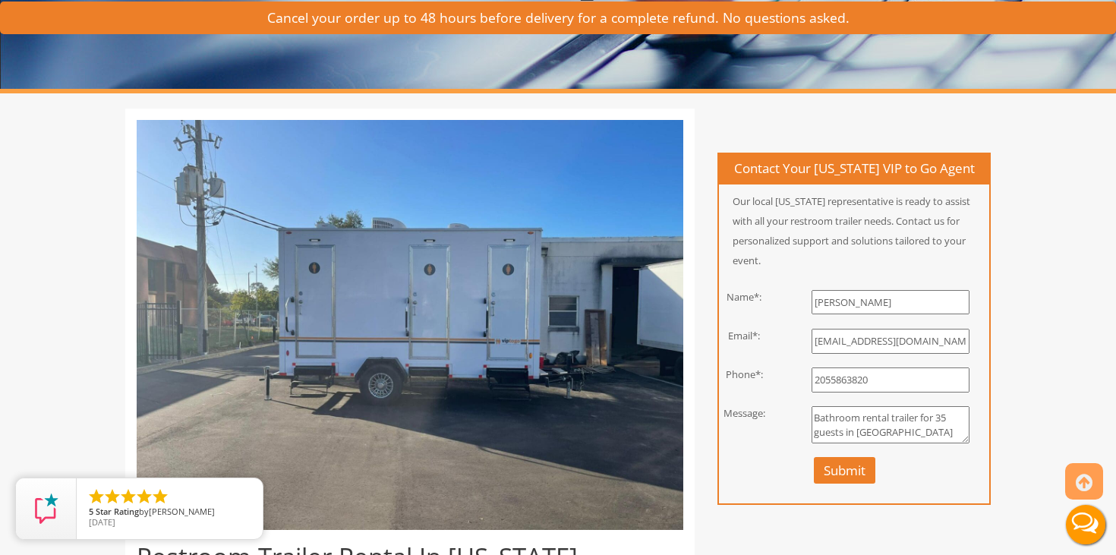
scroll to position [10, 0]
type textarea "Bathroom rental trailer for 35 guests in Demarest NJ on 9/20/25"
click at [856, 484] on button "Submit" at bounding box center [844, 470] width 61 height 27
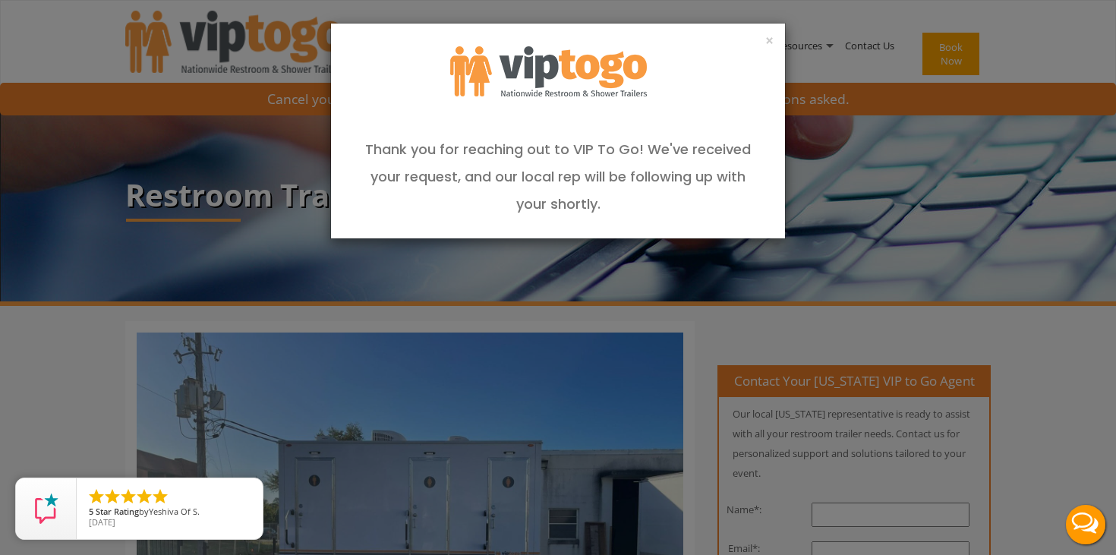
click at [762, 42] on div "×" at bounding box center [558, 35] width 454 height 23
click at [773, 41] on button "×" at bounding box center [769, 40] width 8 height 15
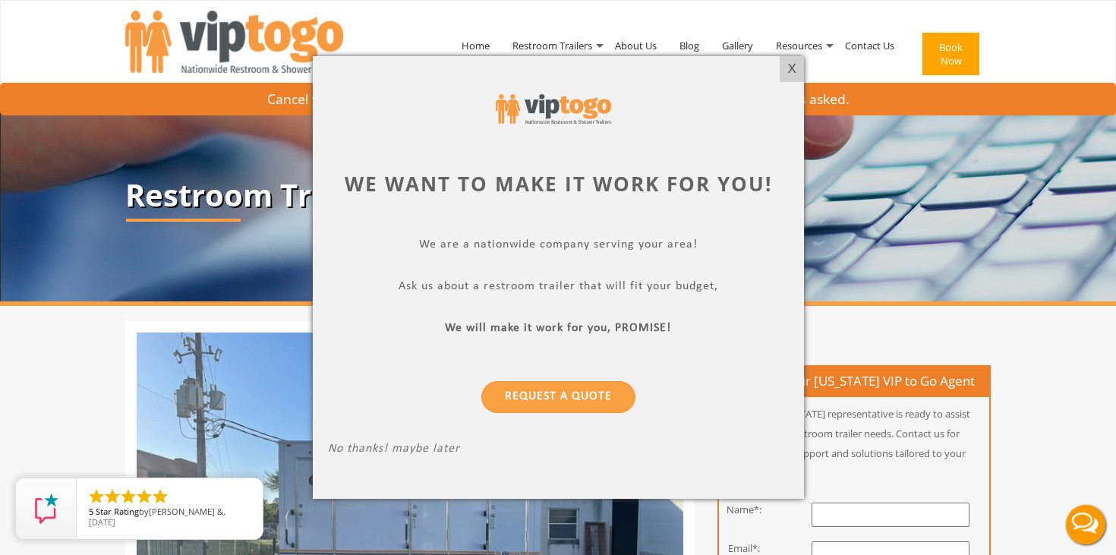
click at [777, 74] on div at bounding box center [558, 108] width 461 height 75
click at [786, 89] on div at bounding box center [558, 108] width 461 height 75
click at [786, 80] on div "X" at bounding box center [792, 69] width 24 height 26
